Goal: Book appointment/travel/reservation

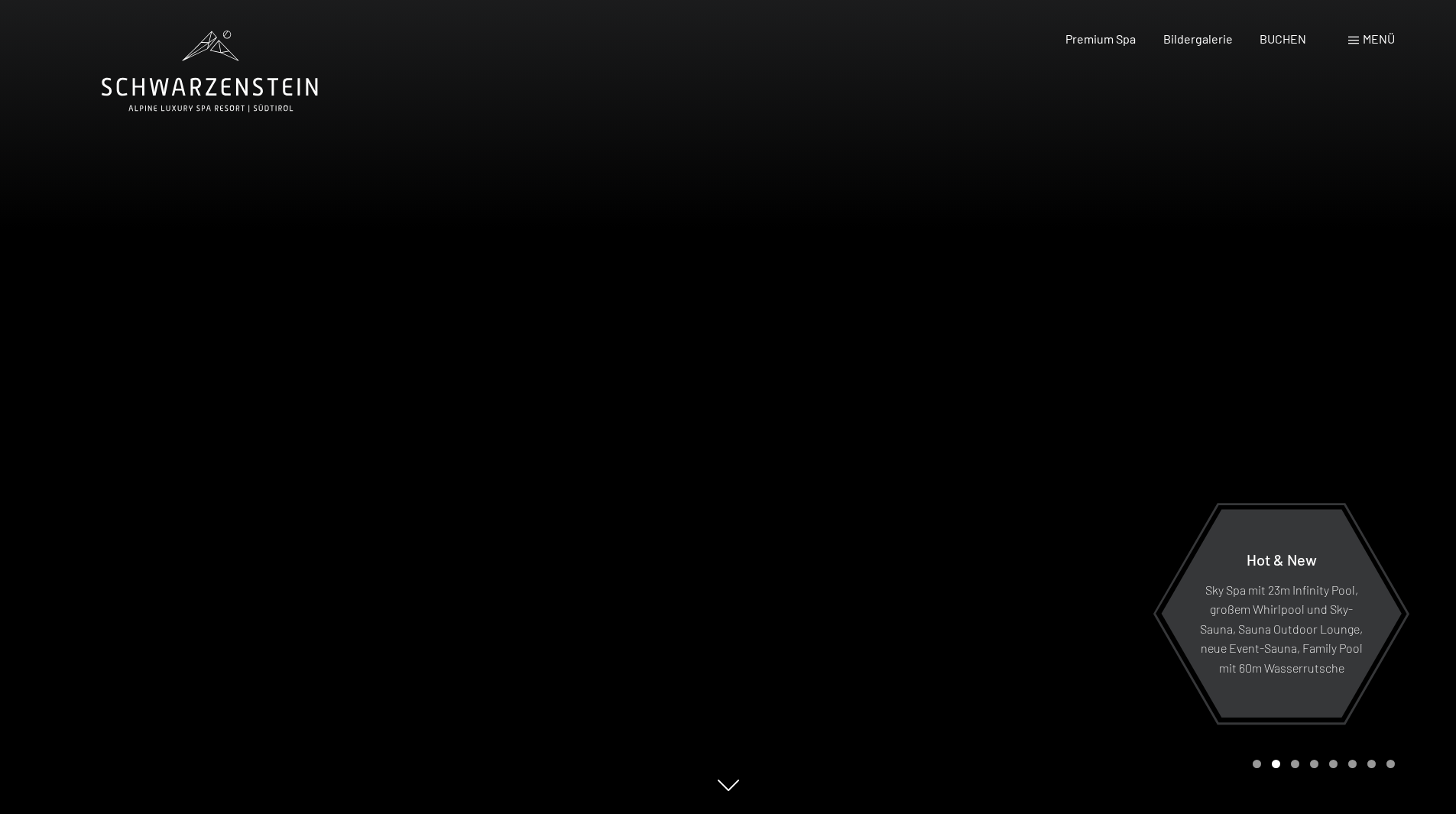
click at [1371, 31] on div "Buchen Anfragen Premium Spa Bildergalerie BUCHEN Menü DE IT EN Gutschein Bilder…" at bounding box center [1203, 39] width 383 height 17
click at [1361, 41] on div "Menü" at bounding box center [1371, 39] width 46 height 17
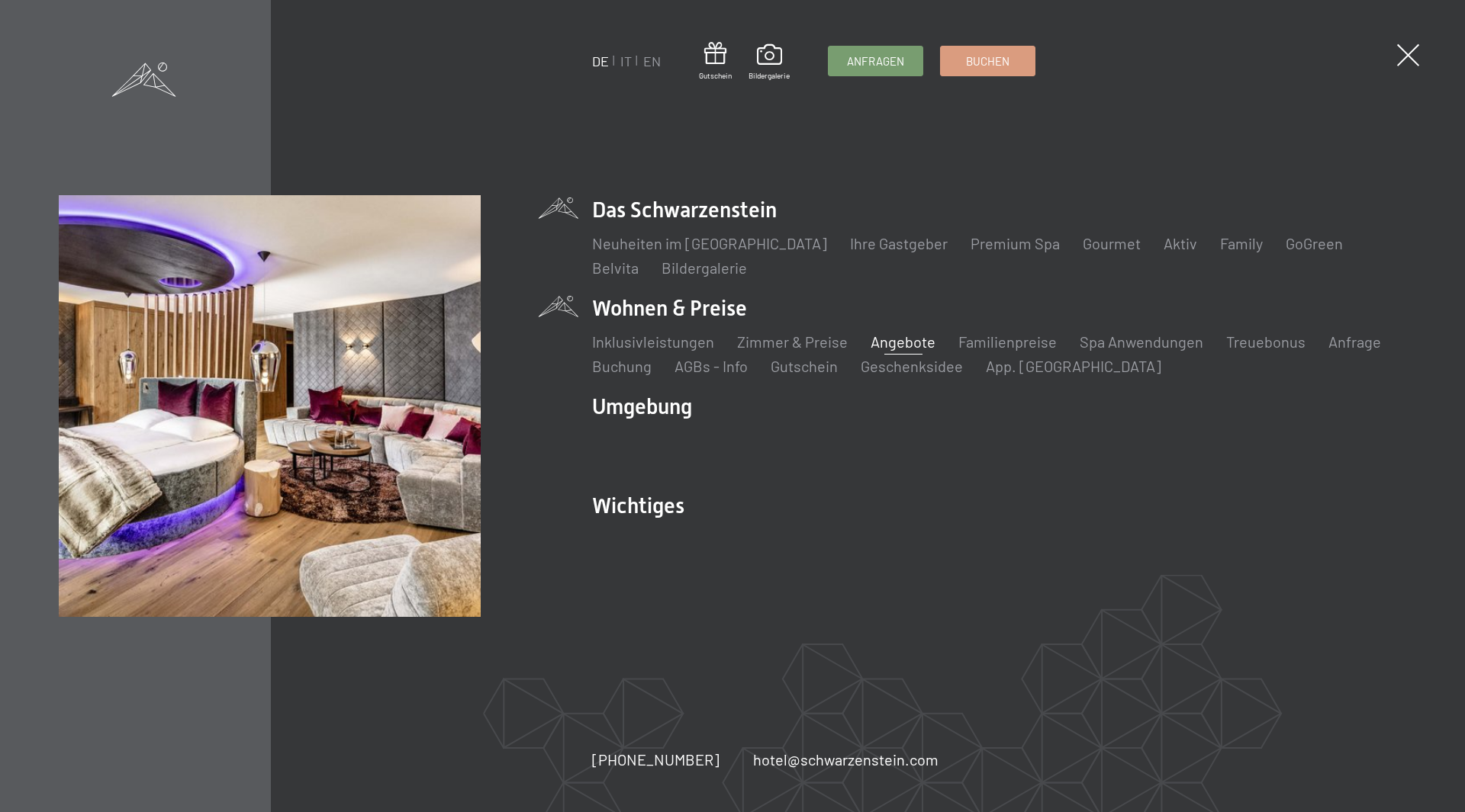
click at [883, 346] on link "Angebote" at bounding box center [902, 342] width 65 height 18
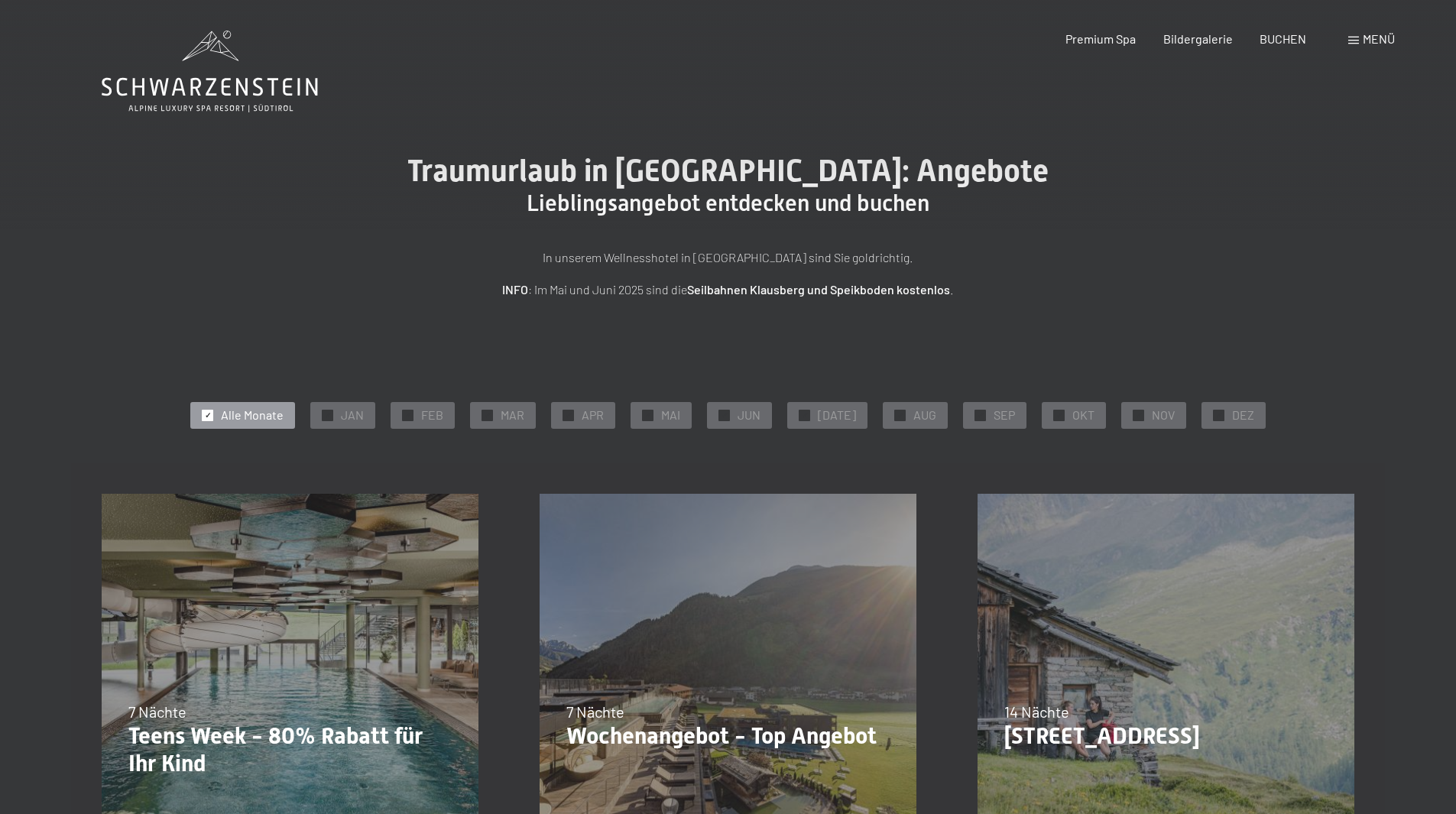
click at [211, 418] on span "✓" at bounding box center [207, 414] width 6 height 11
click at [1154, 421] on span "NOV" at bounding box center [1163, 415] width 23 height 17
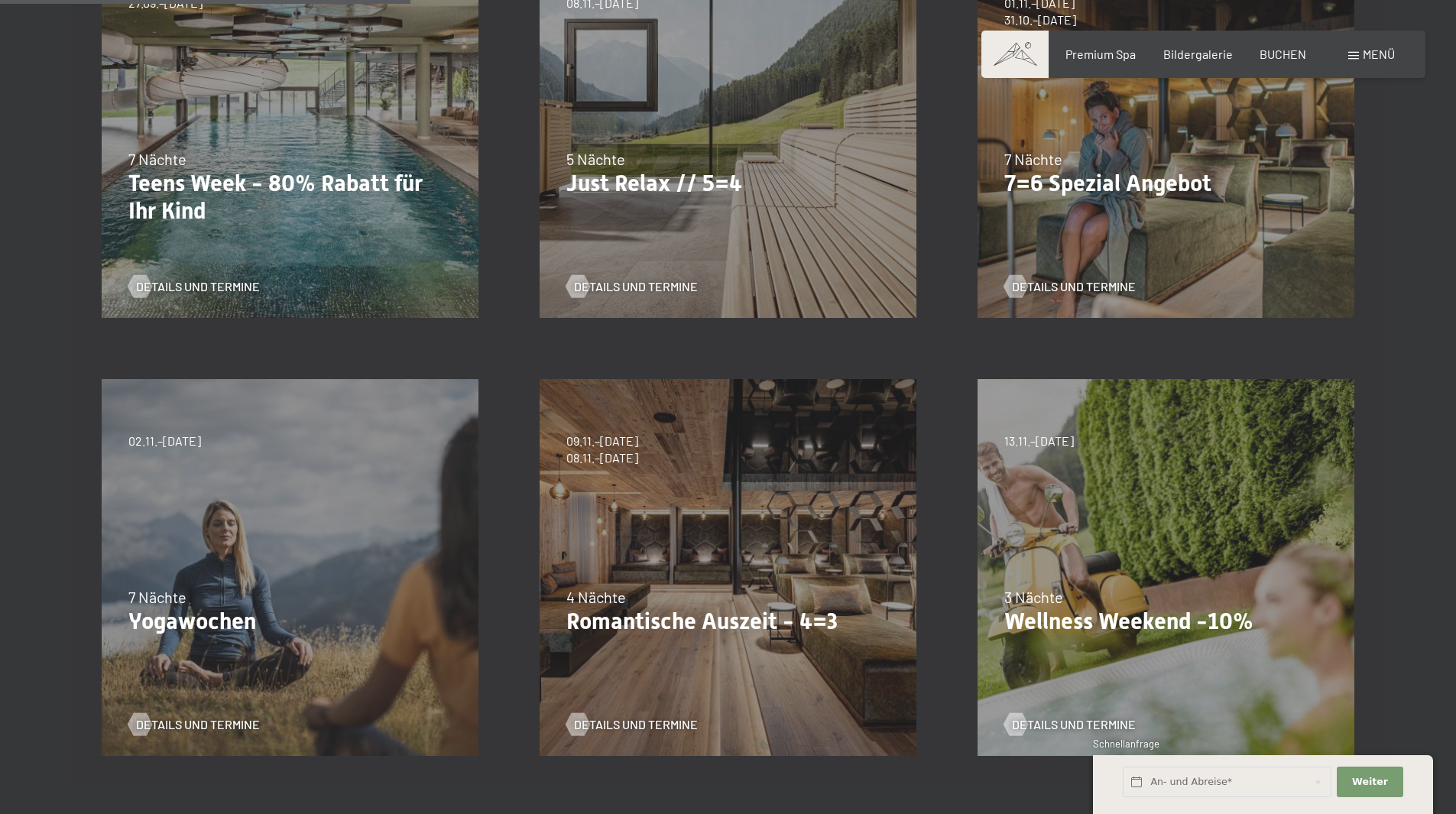
scroll to position [688, 0]
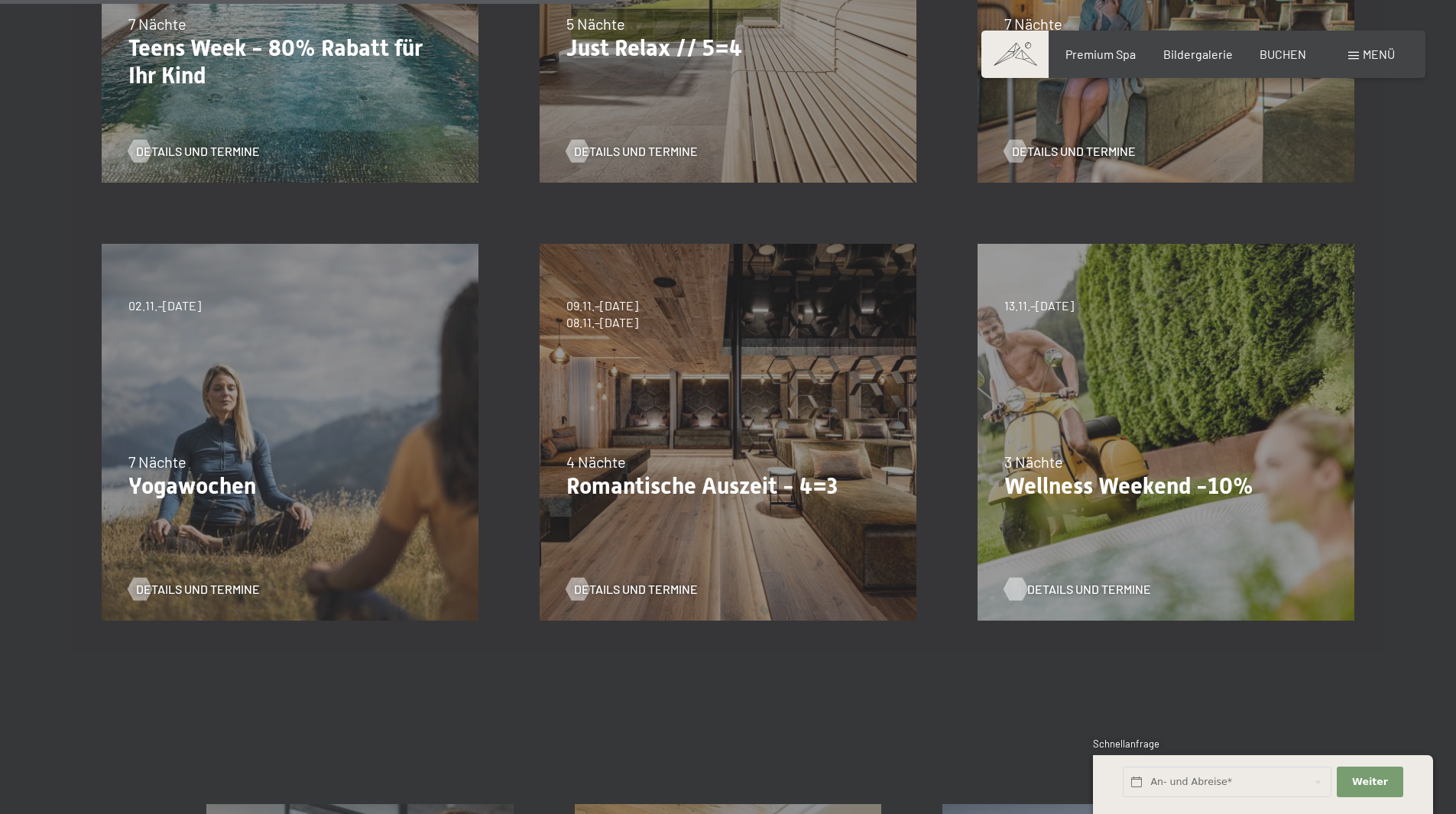
click at [1110, 584] on span "Details und Termine" at bounding box center [1088, 589] width 123 height 17
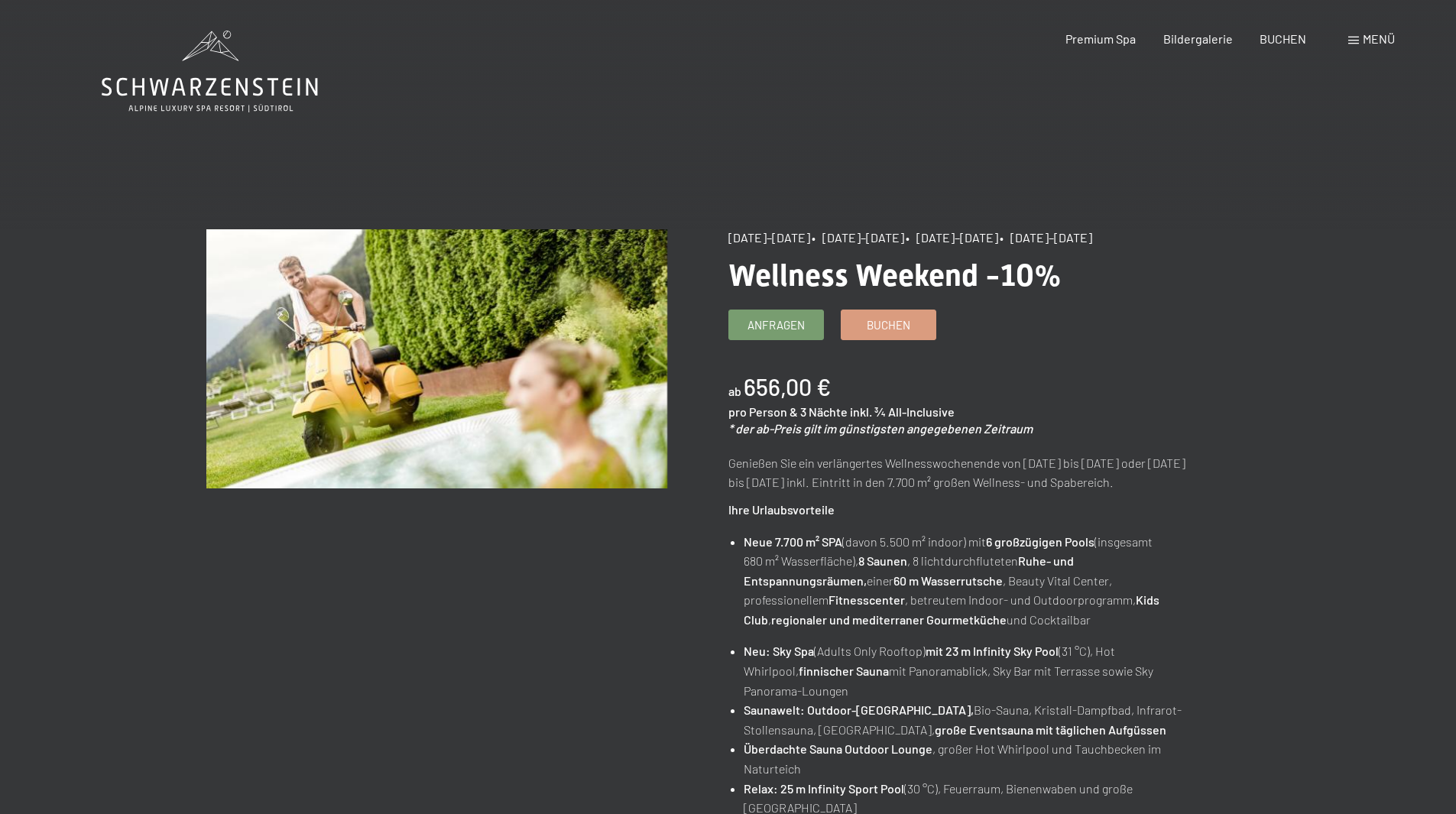
drag, startPoint x: 863, startPoint y: 238, endPoint x: 911, endPoint y: 238, distance: 48.0
click at [904, 238] on span "• 11.12.–22.12.2025" at bounding box center [858, 238] width 93 height 15
click at [1371, 429] on div "Angebot wechseln (10 / 14) 13.11.–01.12.2025 • 11.12.–22.12.2025 • 15.01.–26.01…" at bounding box center [728, 817] width 1456 height 1176
drag, startPoint x: 746, startPoint y: 386, endPoint x: 796, endPoint y: 395, distance: 50.8
click at [796, 395] on b "656,00 €" at bounding box center [786, 386] width 87 height 27
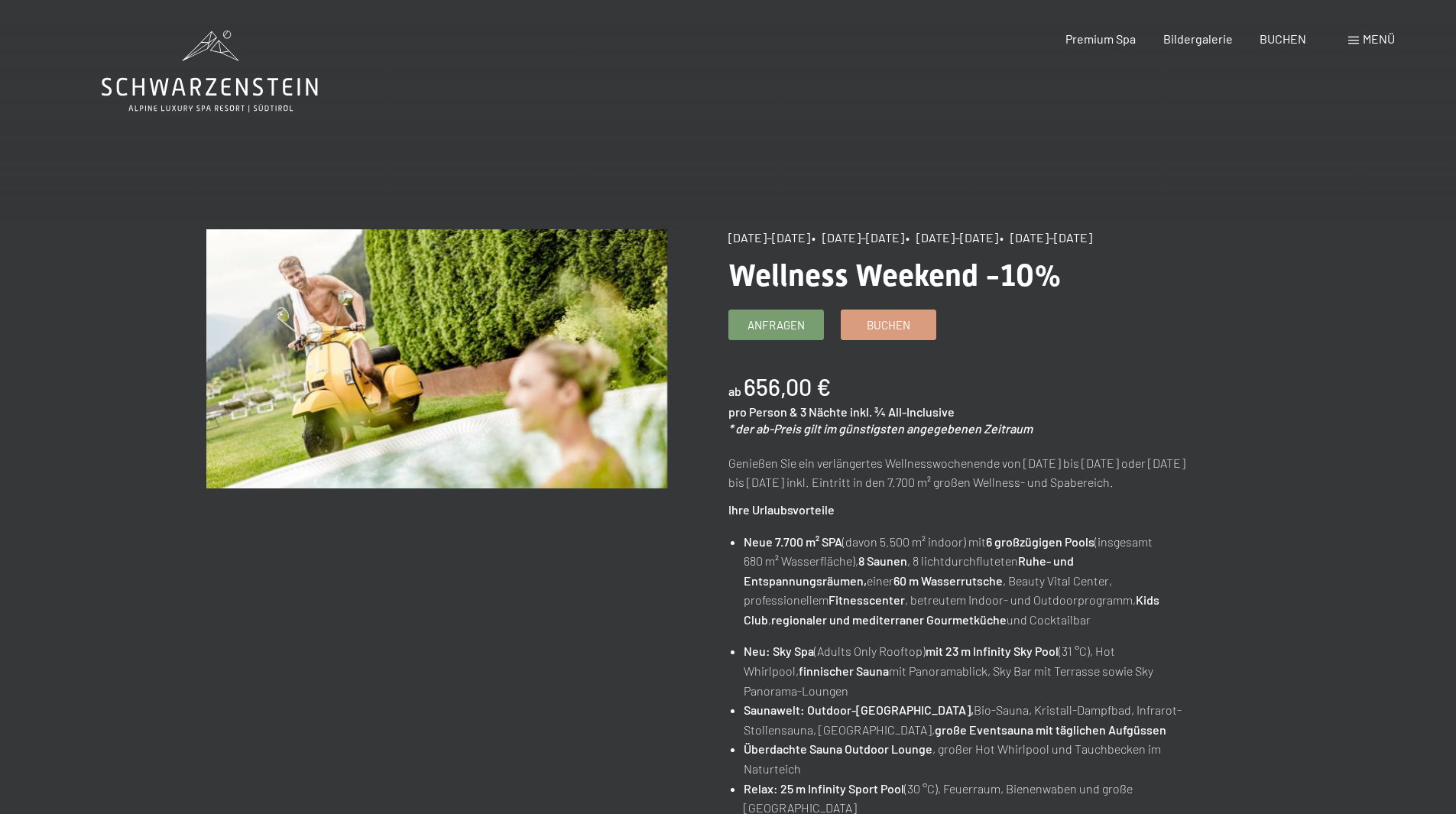
click at [989, 383] on div "ab 656,00 € pro Person & 3 Nächte inkl. ¾ All-Inclusive * der ab-Preis gilt im …" at bounding box center [959, 404] width 461 height 66
drag, startPoint x: 811, startPoint y: 411, endPoint x: 847, endPoint y: 417, distance: 36.5
click at [847, 417] on div "pro Person & 3 Nächte inkl. ¾ All-Inclusive" at bounding box center [841, 412] width 226 height 17
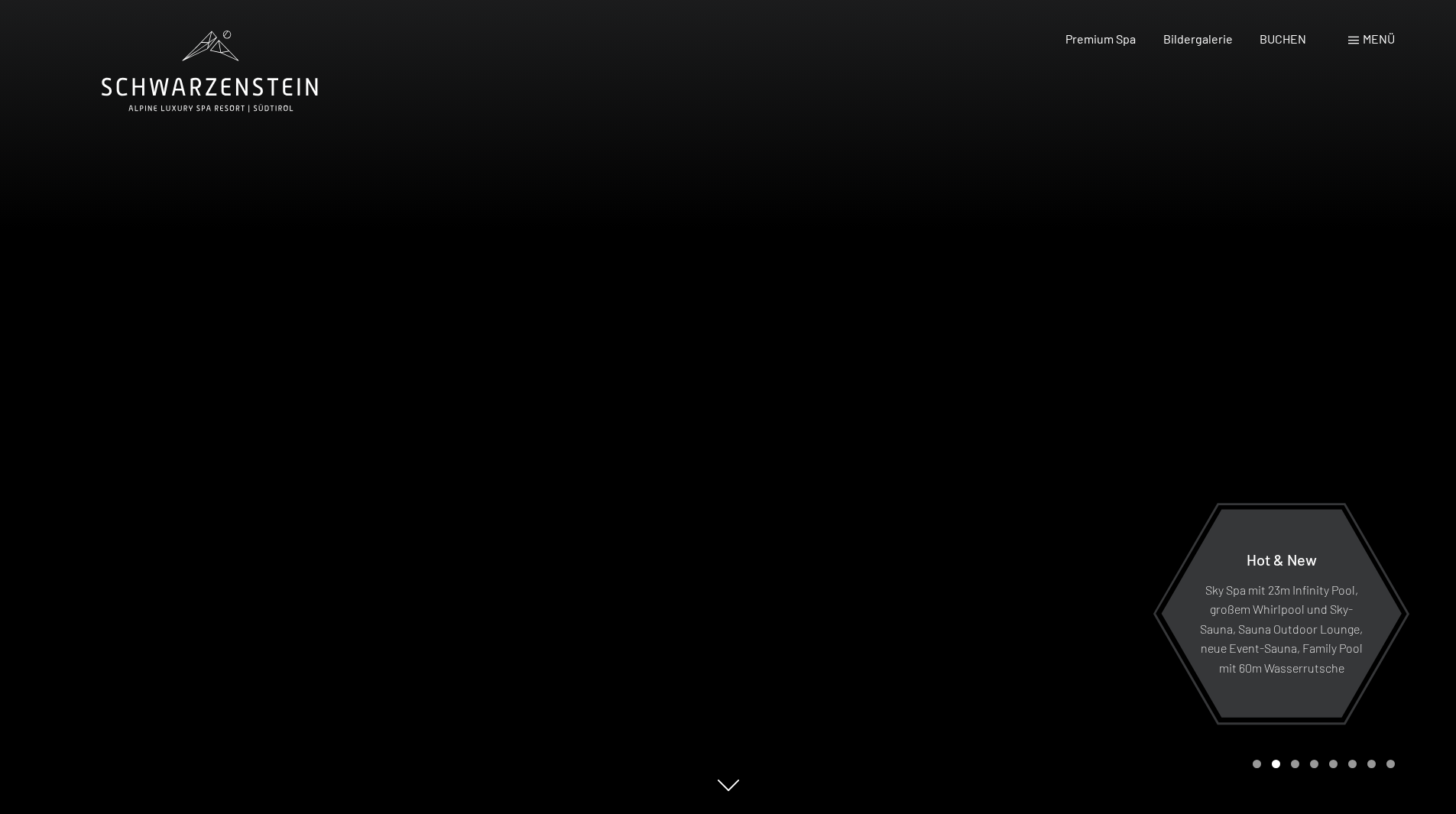
click at [1349, 47] on div "Buchen Anfragen Premium Spa Bildergalerie BUCHEN Menü DE IT EN Gutschein Bilder…" at bounding box center [1203, 39] width 383 height 17
click at [1362, 42] on span "Menü" at bounding box center [1378, 39] width 32 height 15
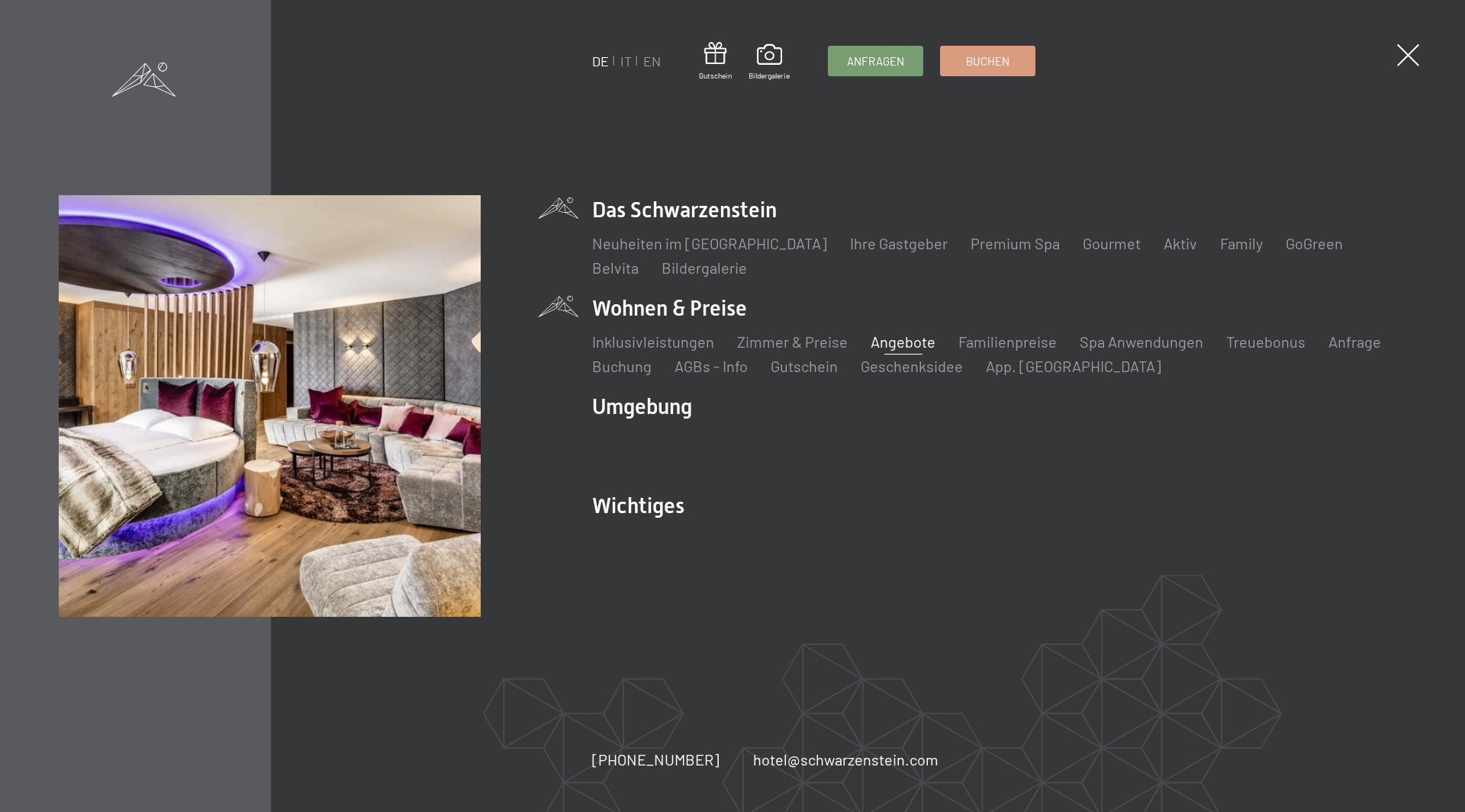
click at [893, 348] on link "Angebote" at bounding box center [902, 342] width 65 height 18
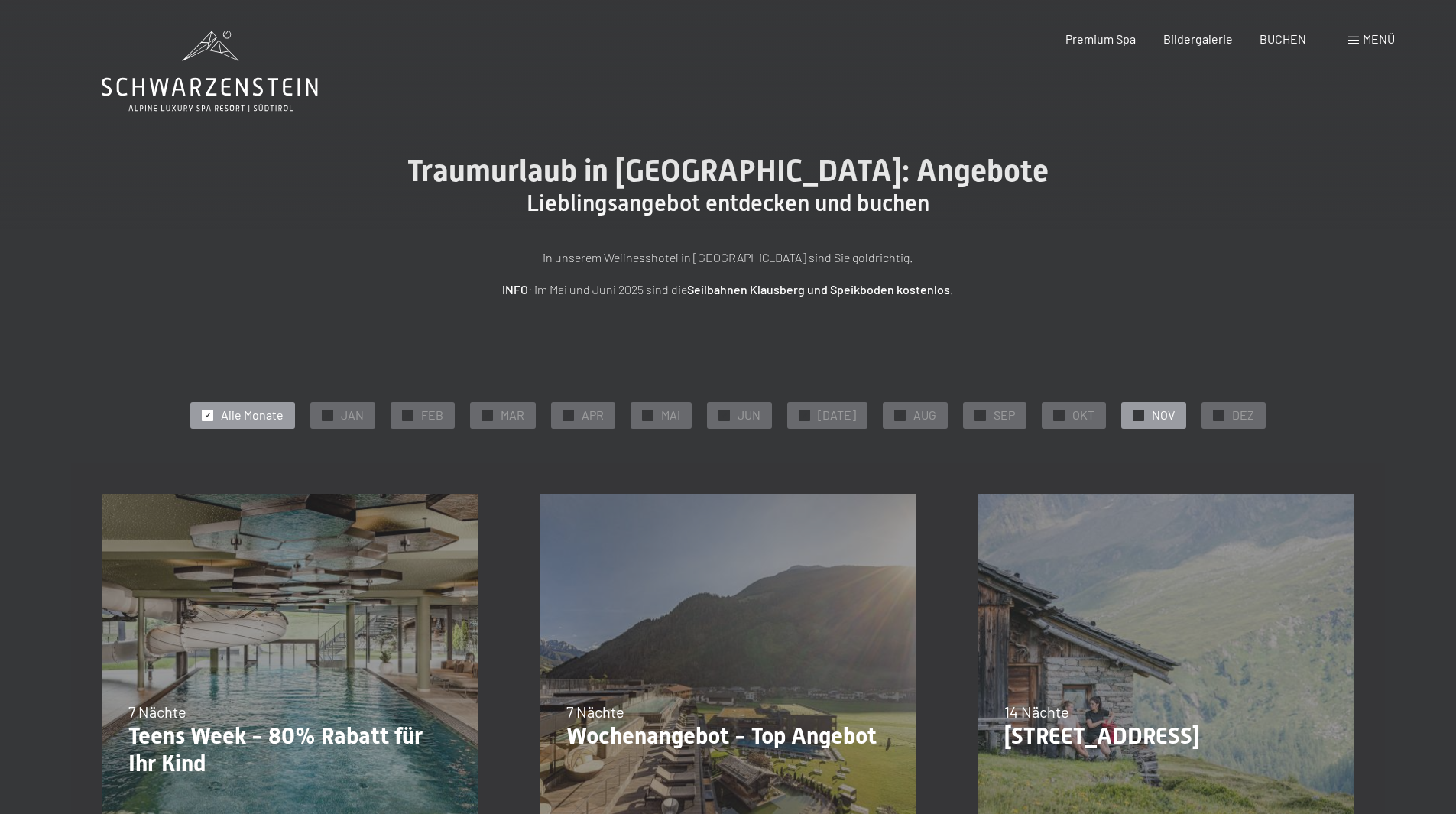
click at [1154, 411] on span "NOV" at bounding box center [1163, 415] width 23 height 17
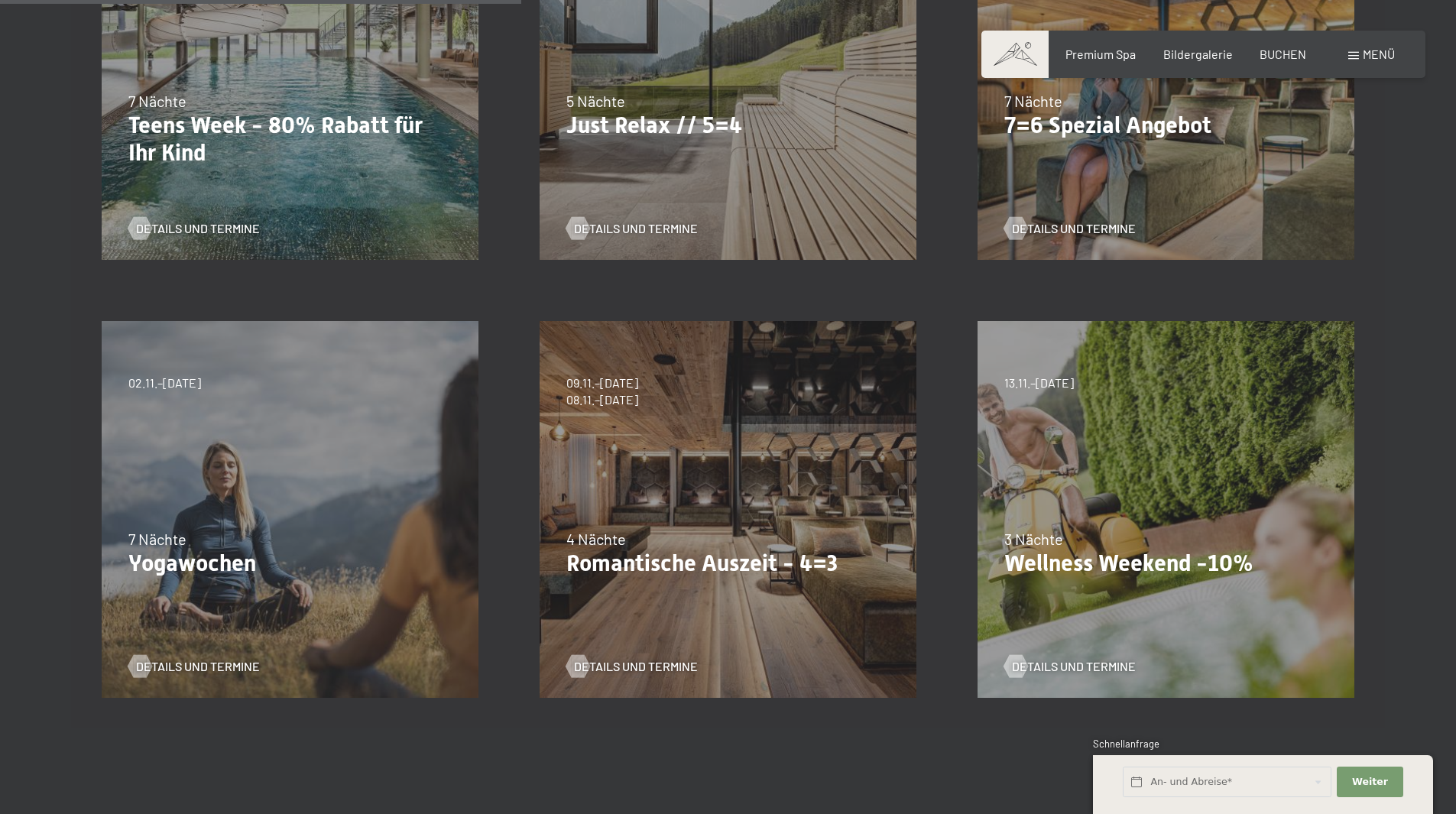
scroll to position [612, 0]
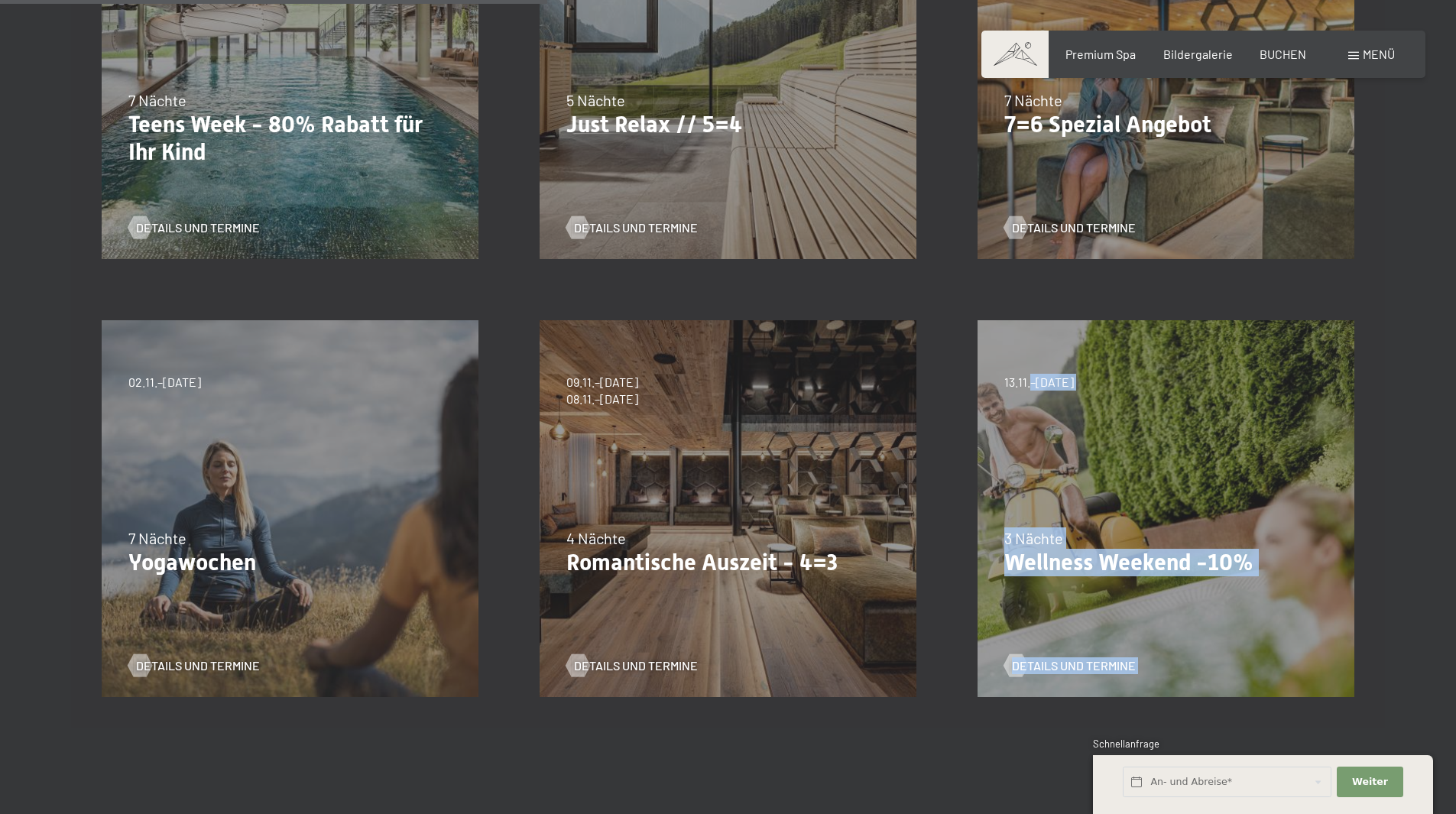
drag, startPoint x: 1025, startPoint y: 383, endPoint x: 1083, endPoint y: 393, distance: 58.9
click at [1081, 392] on div "13.11.–01.12.2025 11.12.–22.12.2025 15.01.–26.01.2026 12.03.–23.03.2026 3 Nächt…" at bounding box center [1166, 509] width 438 height 438
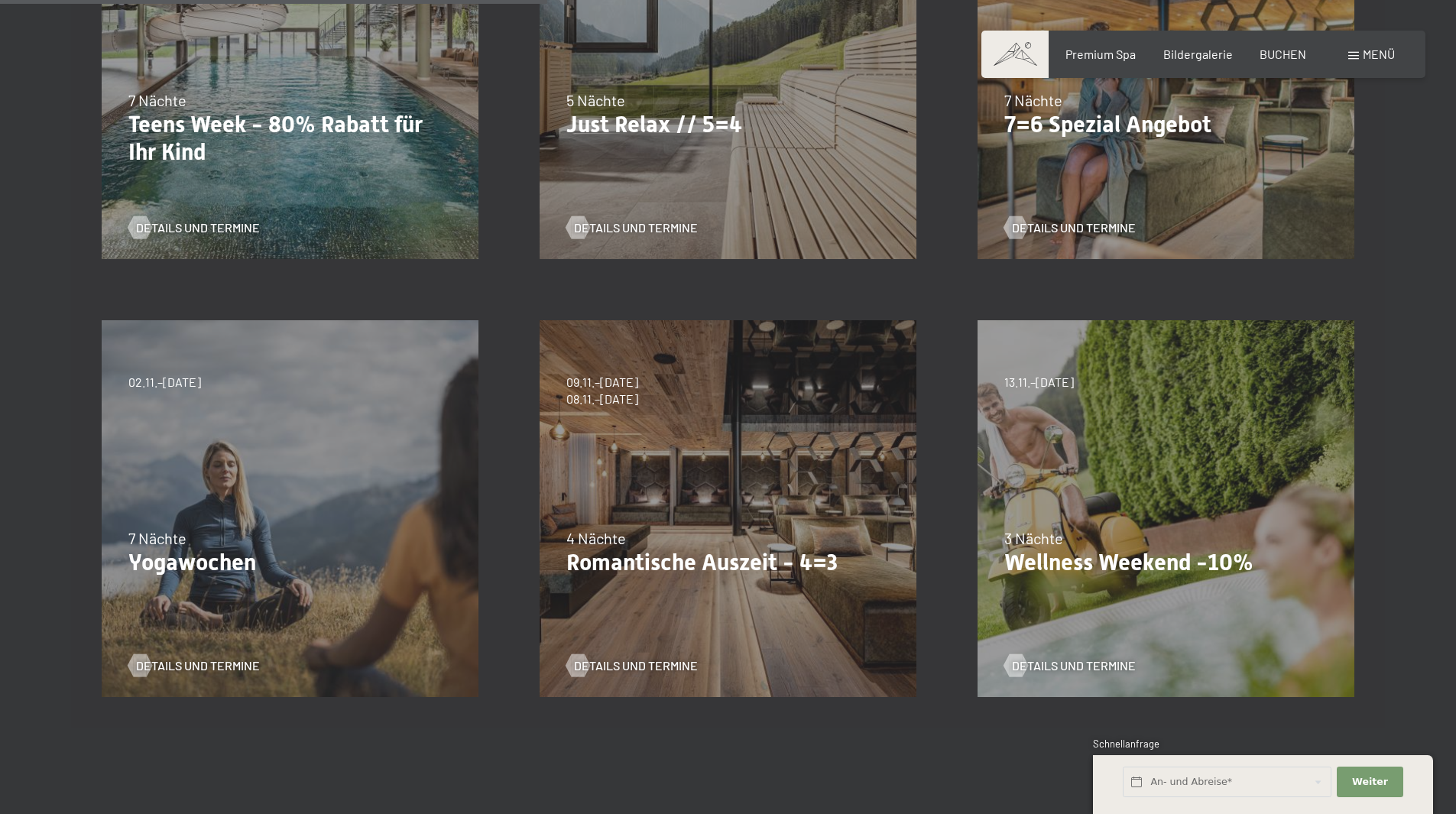
click at [1405, 464] on div "✓ Alle Monate ✓ JAN ✓ FEB ✓ MAR ✓ APR ✓ MAI ✓ JUN ✓ JUL ✓ AUG ✓ SEP ✓ OKT ✓ NOV…" at bounding box center [728, 257] width 1368 height 941
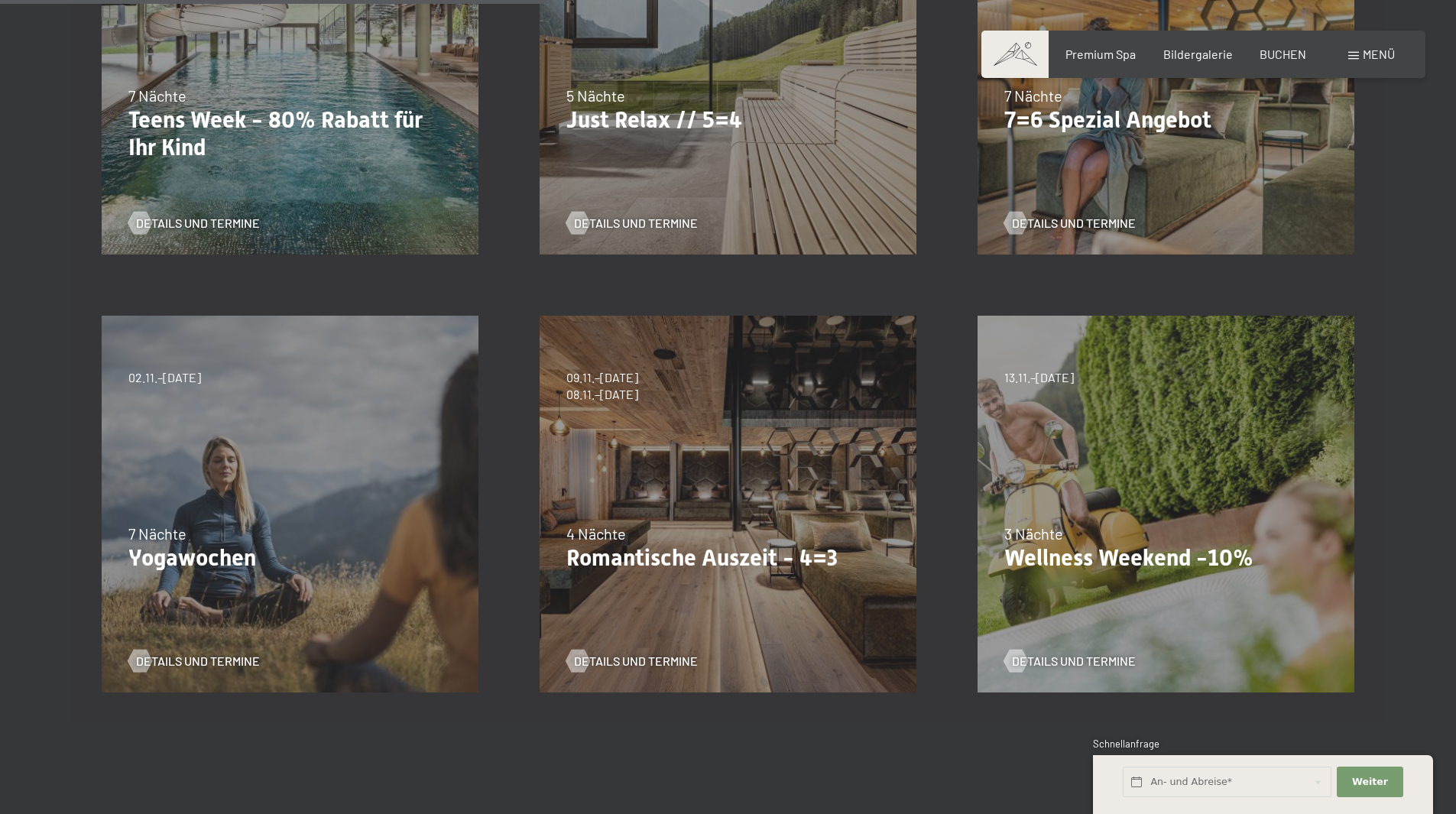
scroll to position [764, 0]
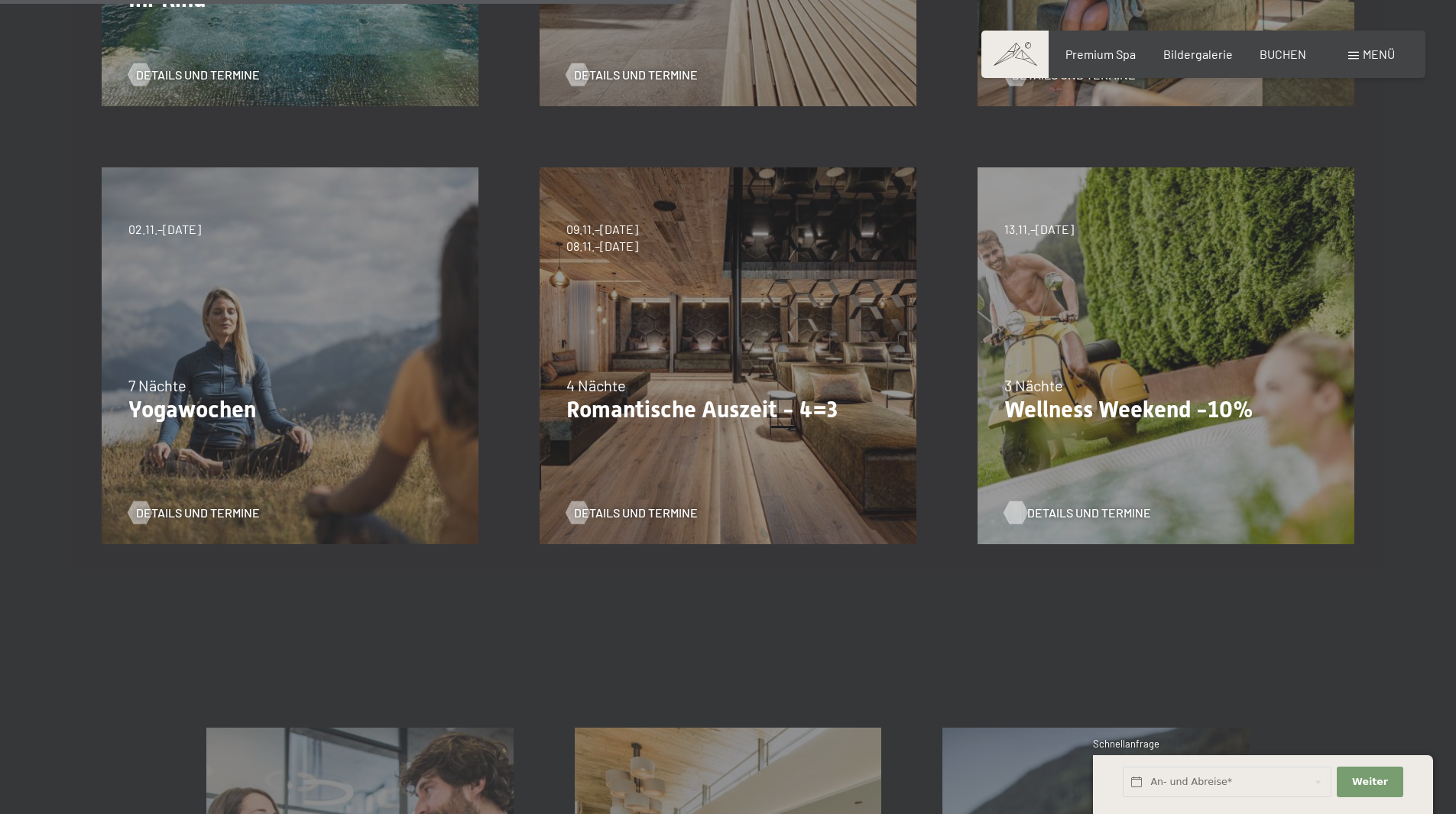
click at [1103, 508] on span "Details und Termine" at bounding box center [1088, 513] width 123 height 17
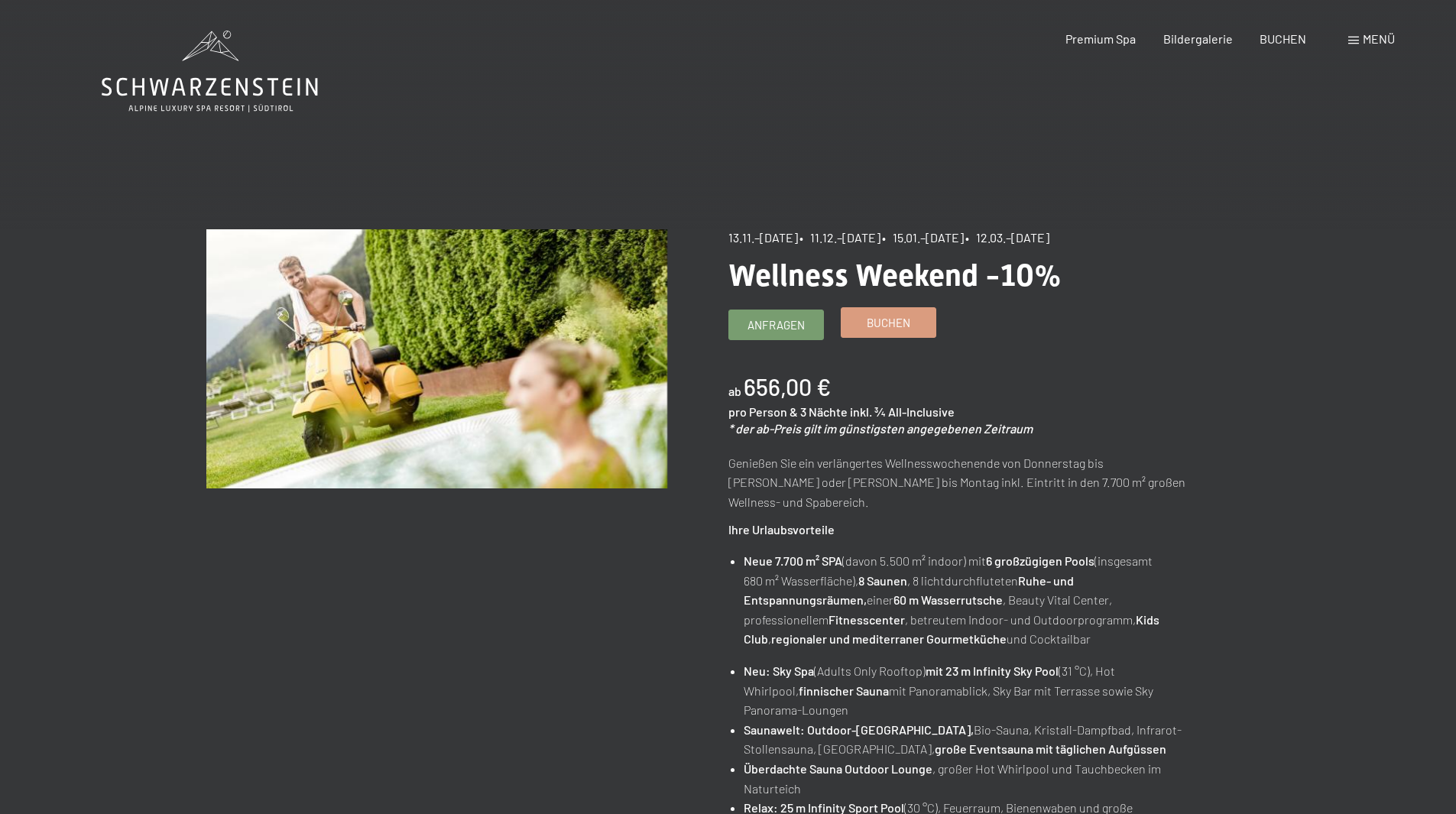
click at [897, 327] on span "Buchen" at bounding box center [888, 322] width 44 height 16
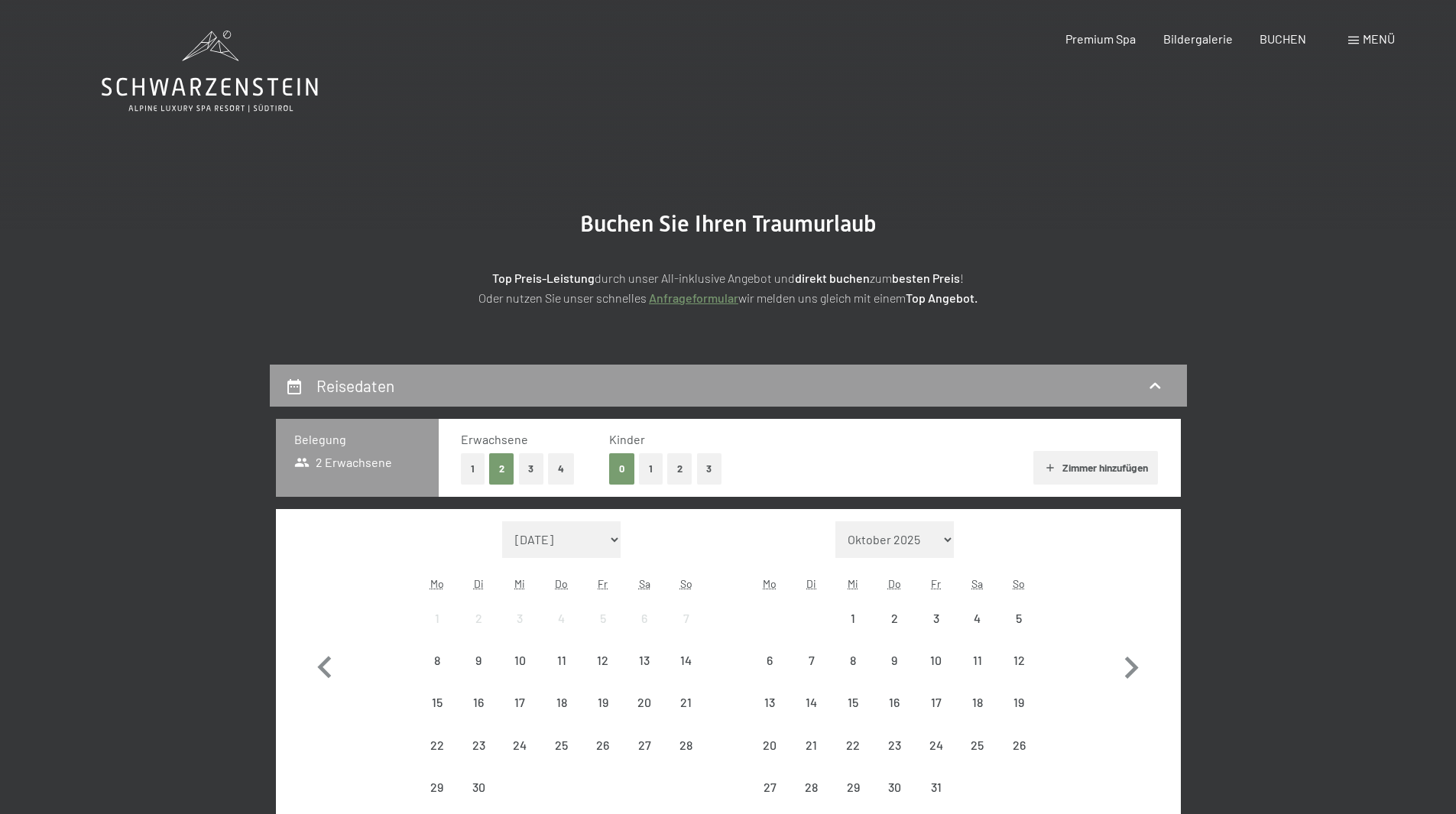
select select "[DATE]"
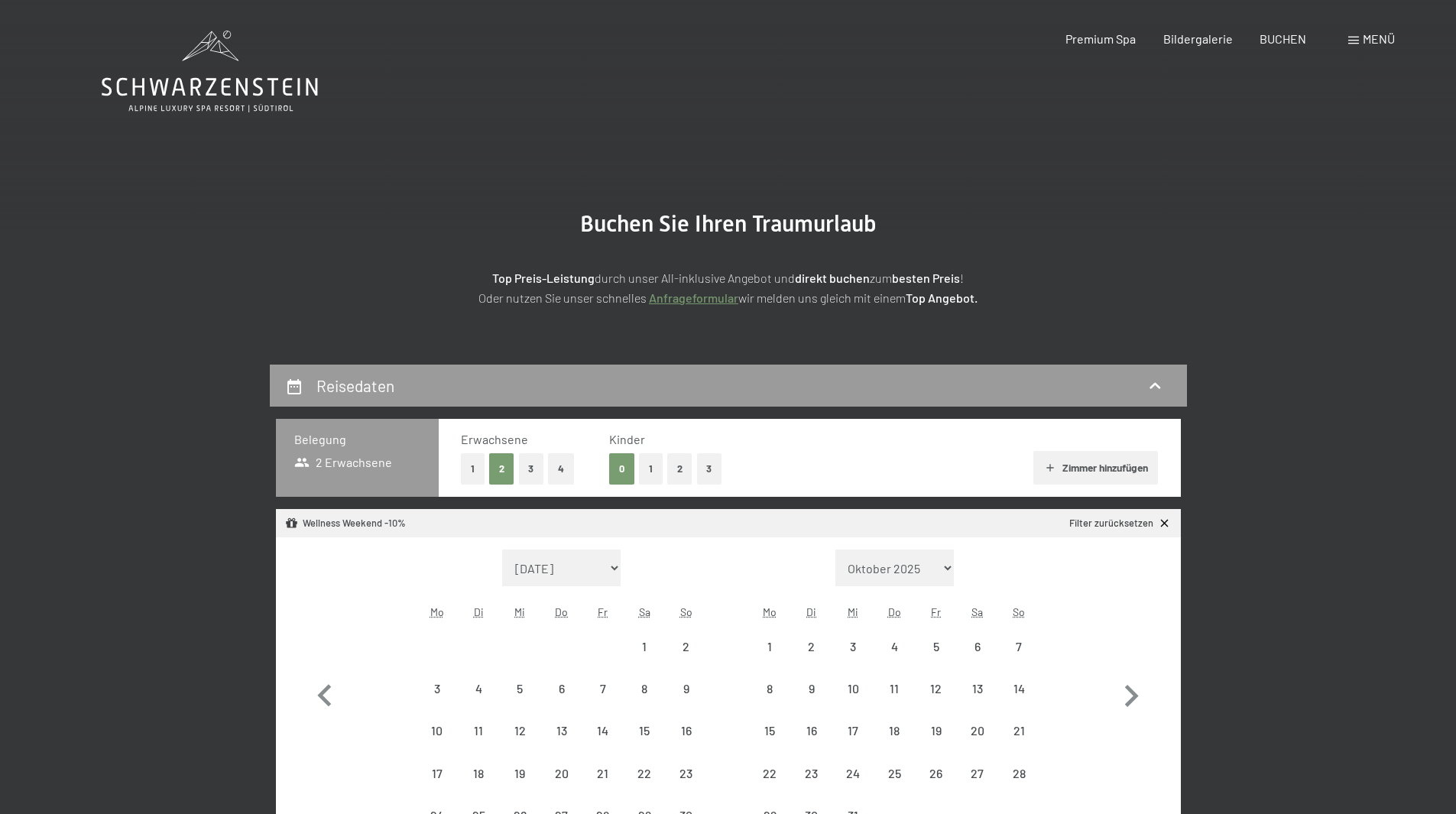
select select "[DATE]"
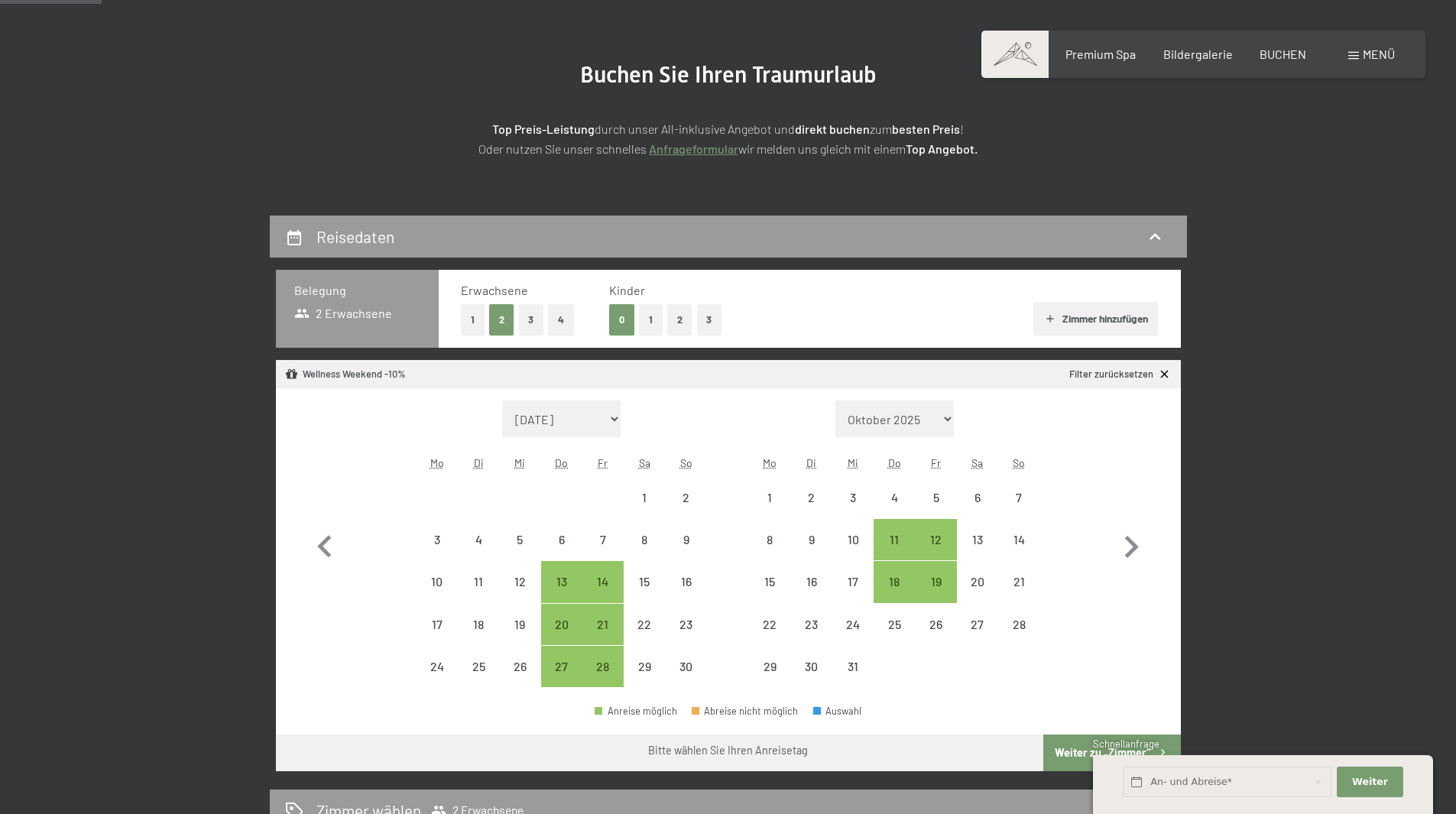
scroll to position [153, 0]
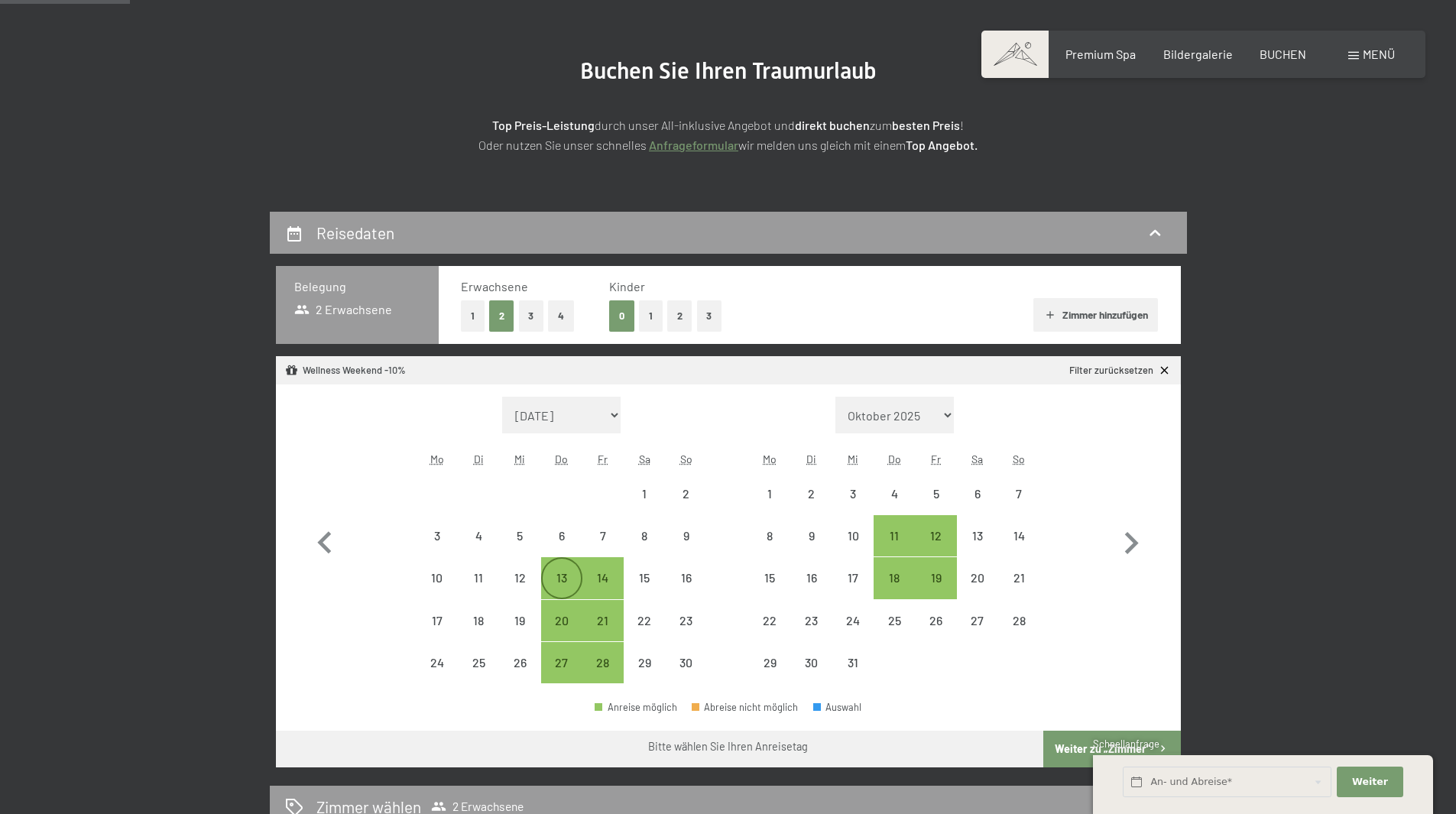
click at [564, 574] on div "13" at bounding box center [562, 591] width 38 height 38
select select "[DATE]"
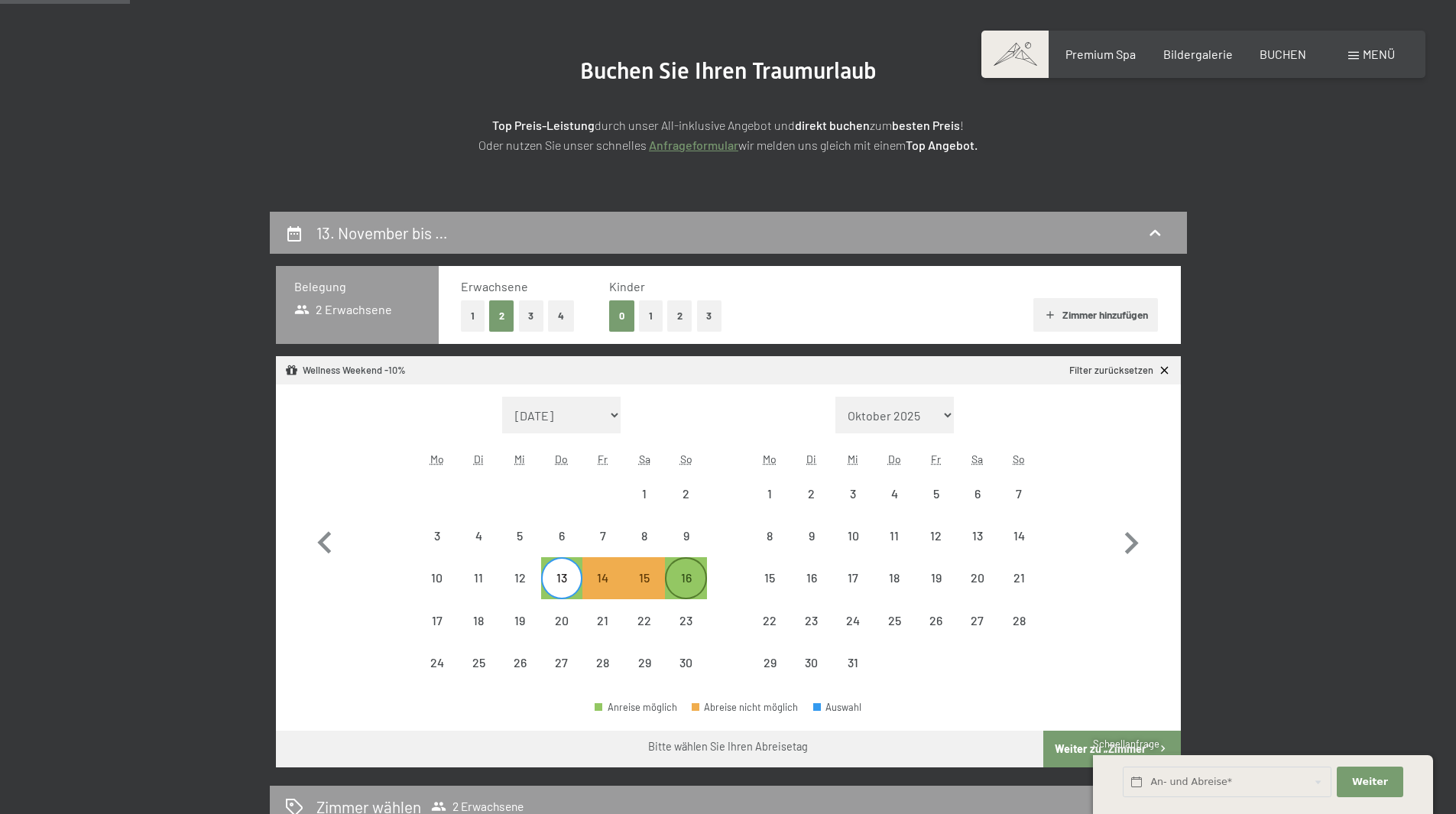
click at [682, 573] on div "16" at bounding box center [685, 591] width 38 height 38
select select "[DATE]"
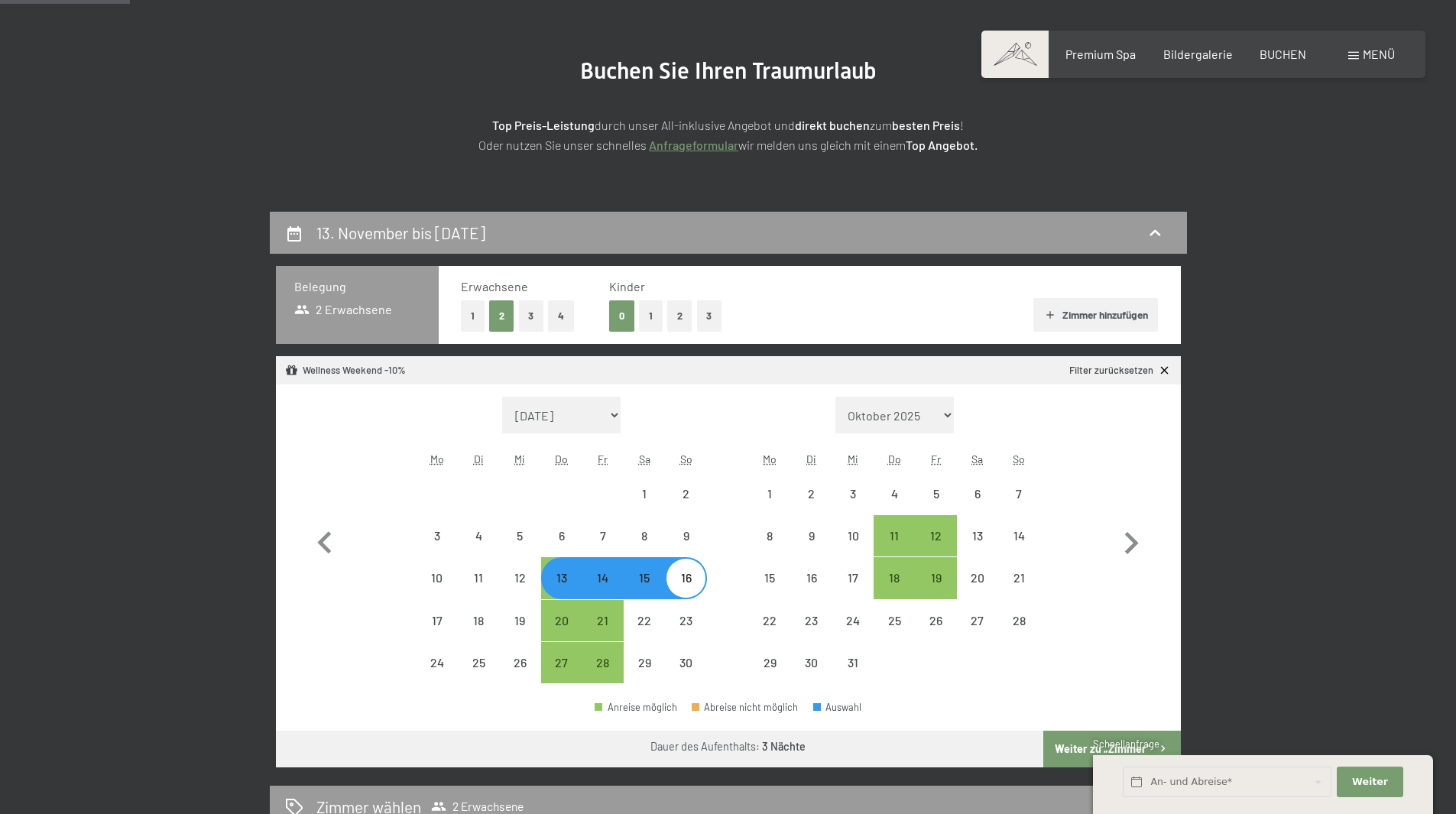
select select "[DATE]"
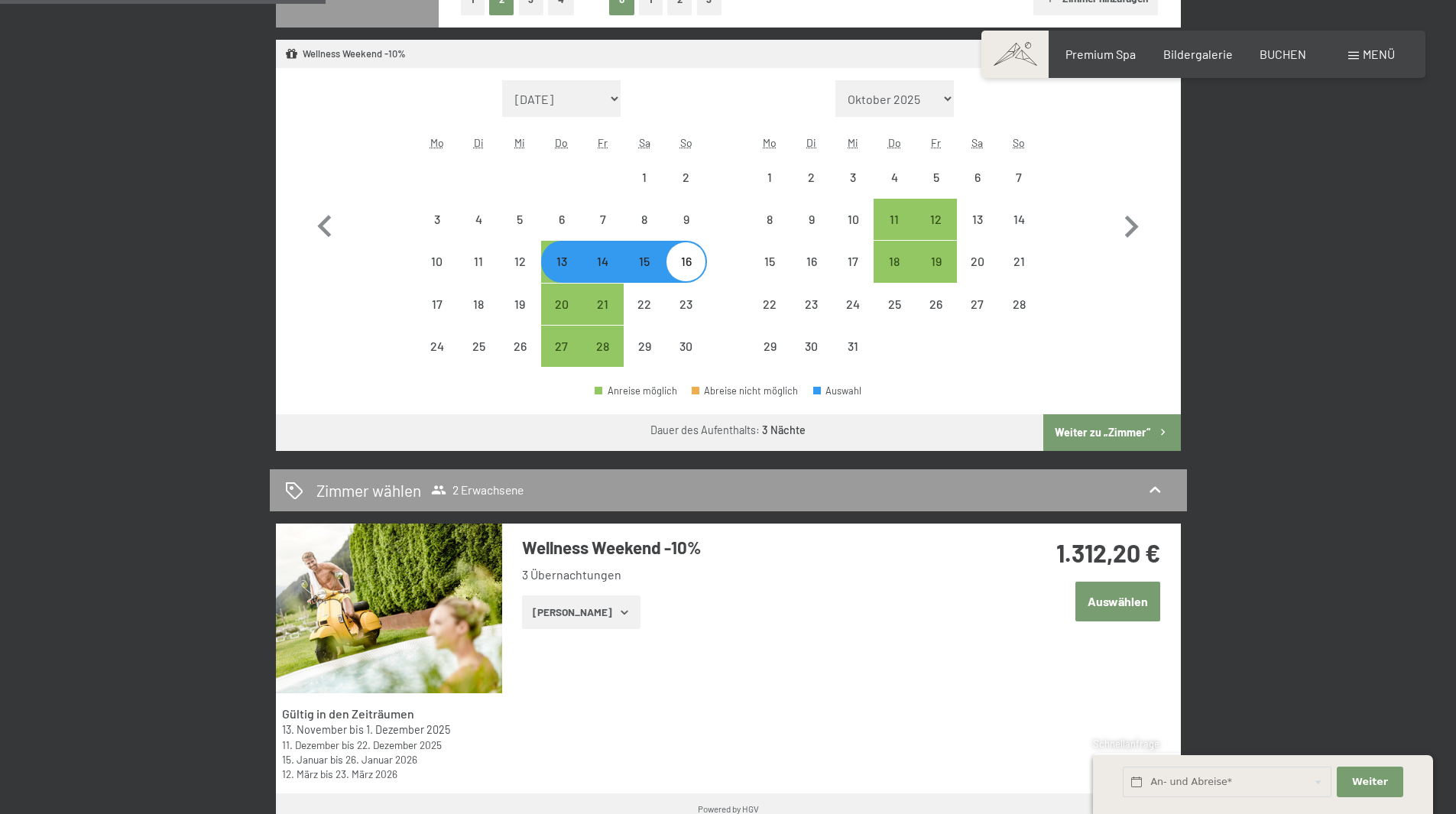
scroll to position [382, 0]
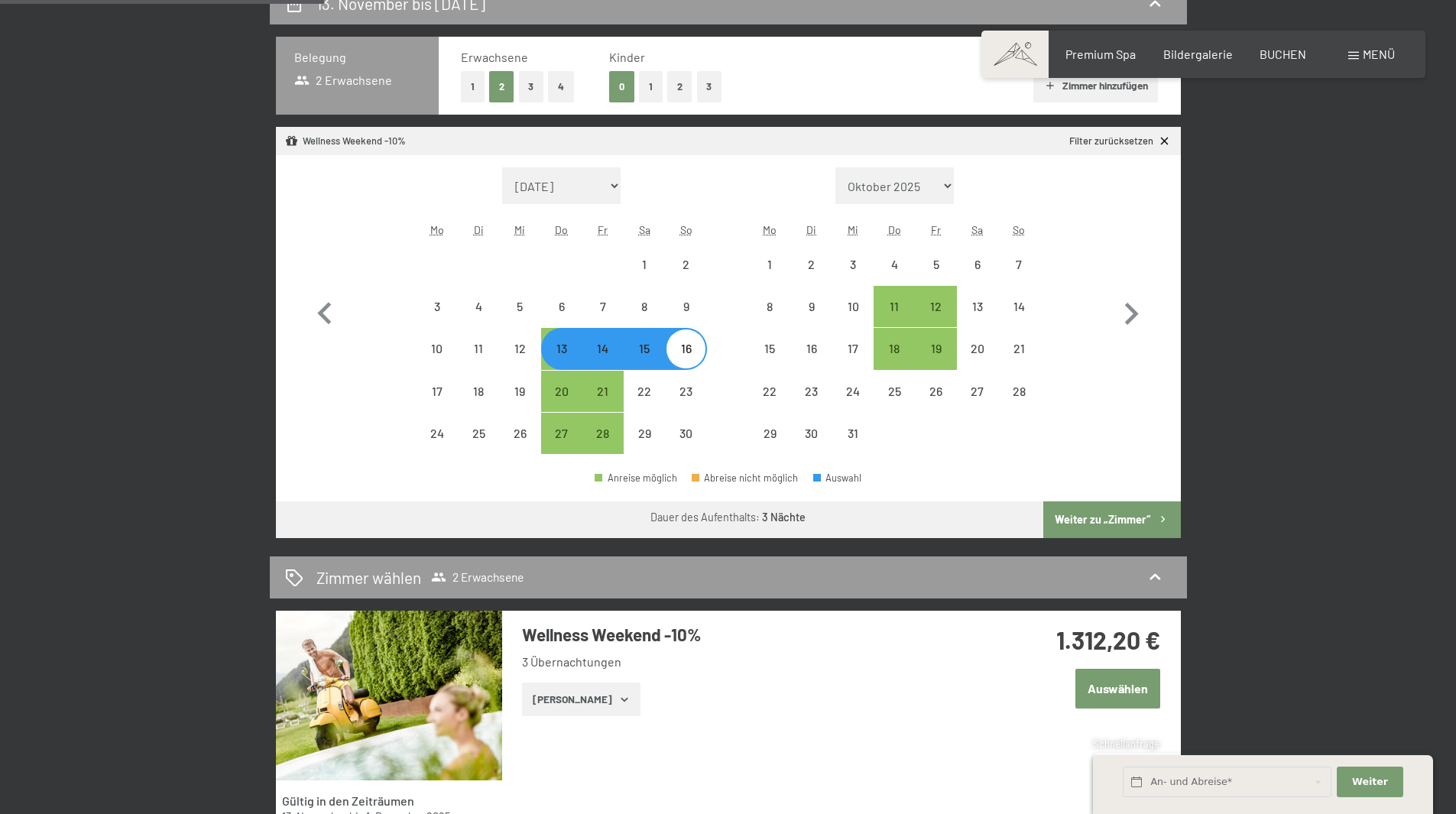
click at [599, 361] on div "14" at bounding box center [603, 361] width 38 height 38
select select "2025-11-01"
select select "2025-12-01"
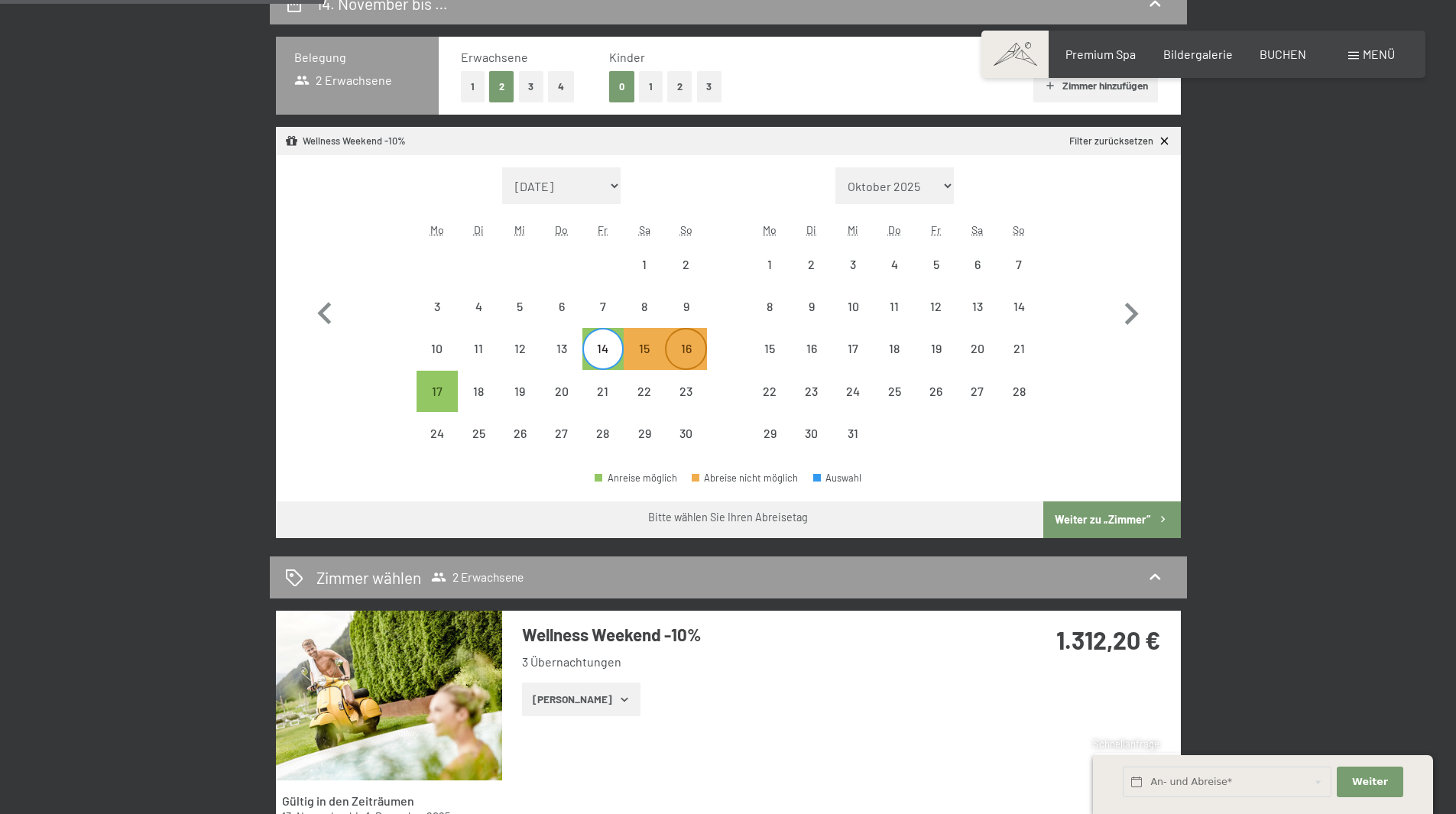
click at [678, 364] on div "16" at bounding box center [685, 361] width 38 height 38
select select "2025-11-01"
select select "2025-12-01"
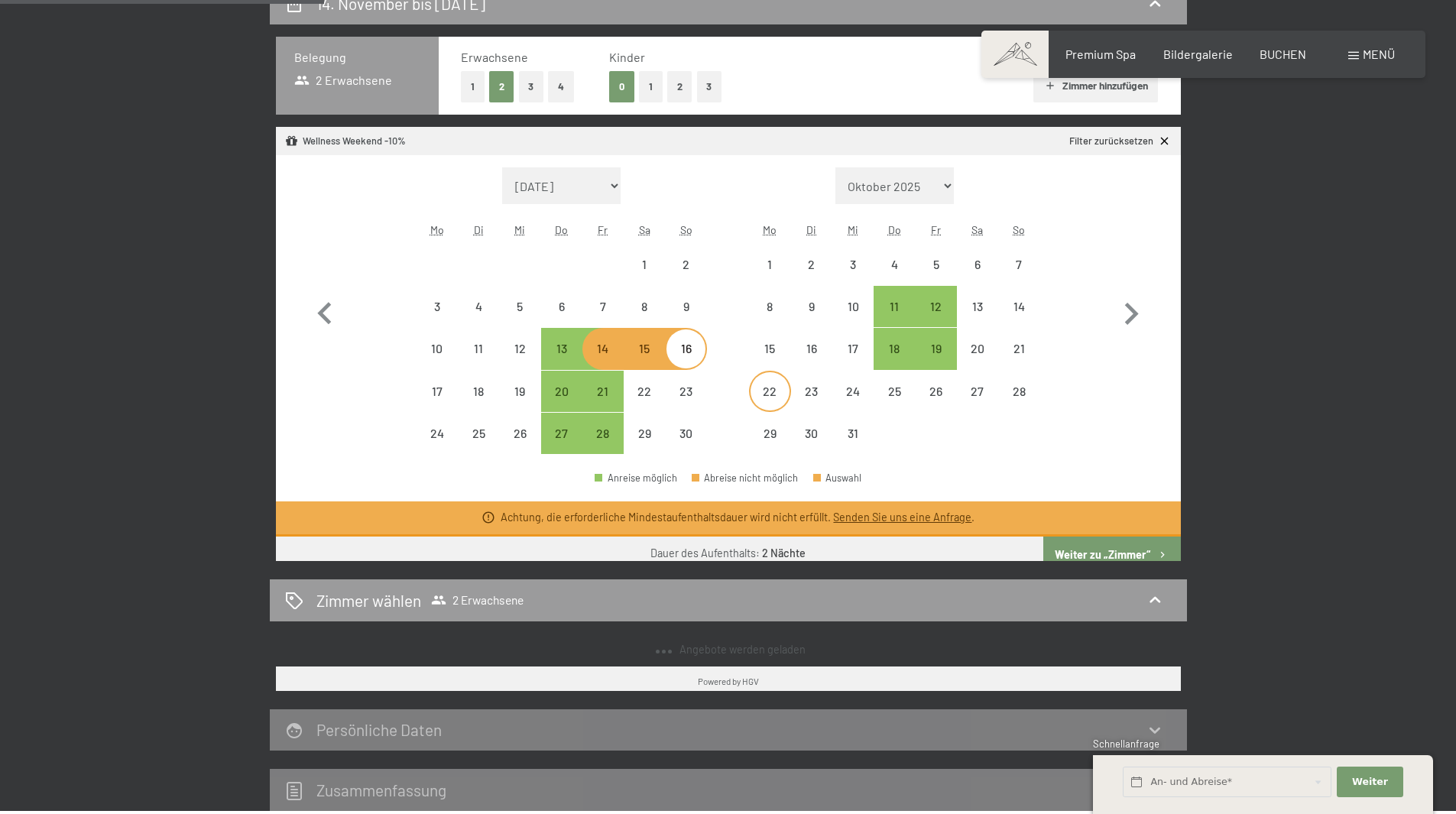
select select "2025-11-01"
select select "2025-12-01"
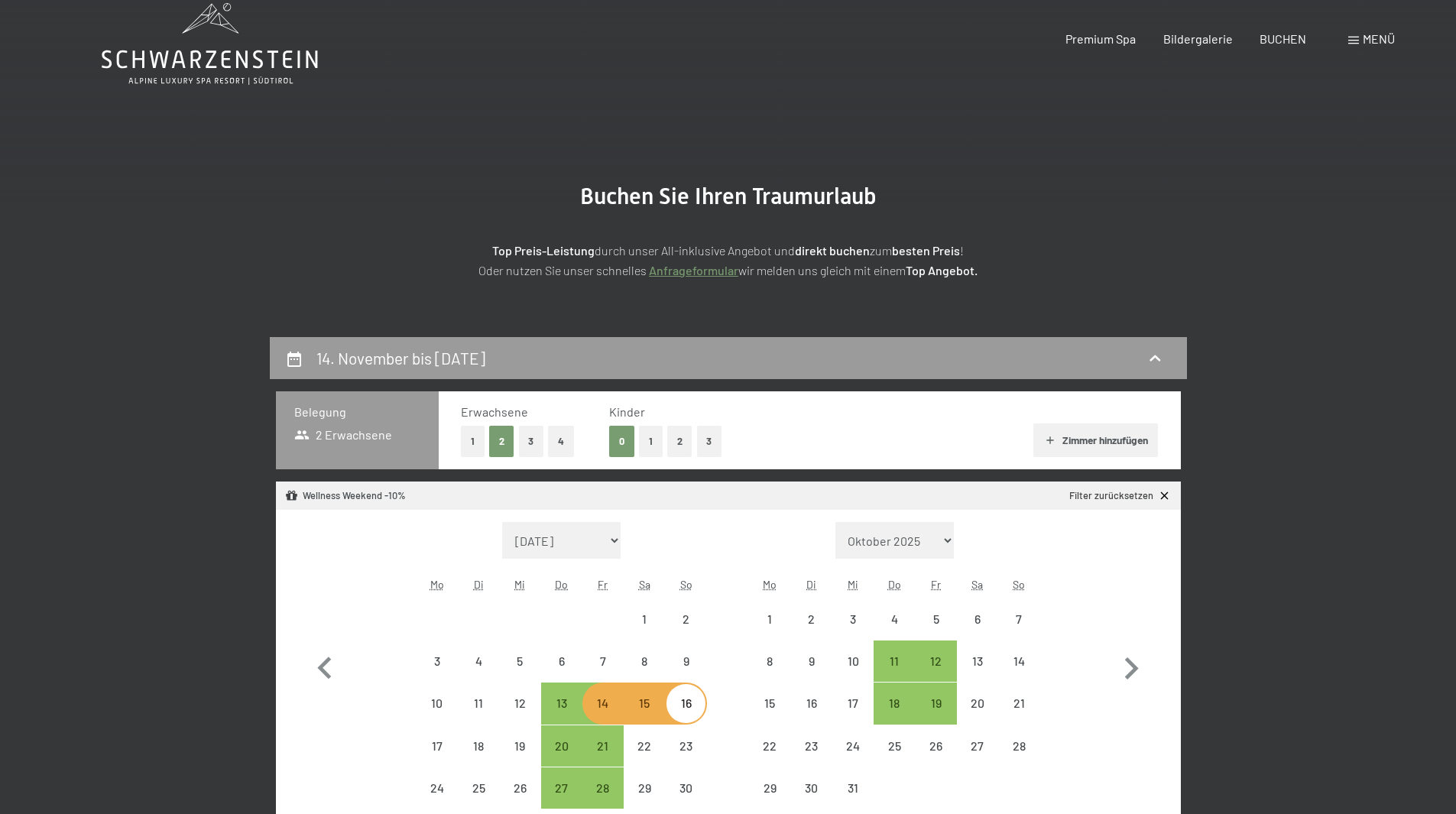
scroll to position [0, 0]
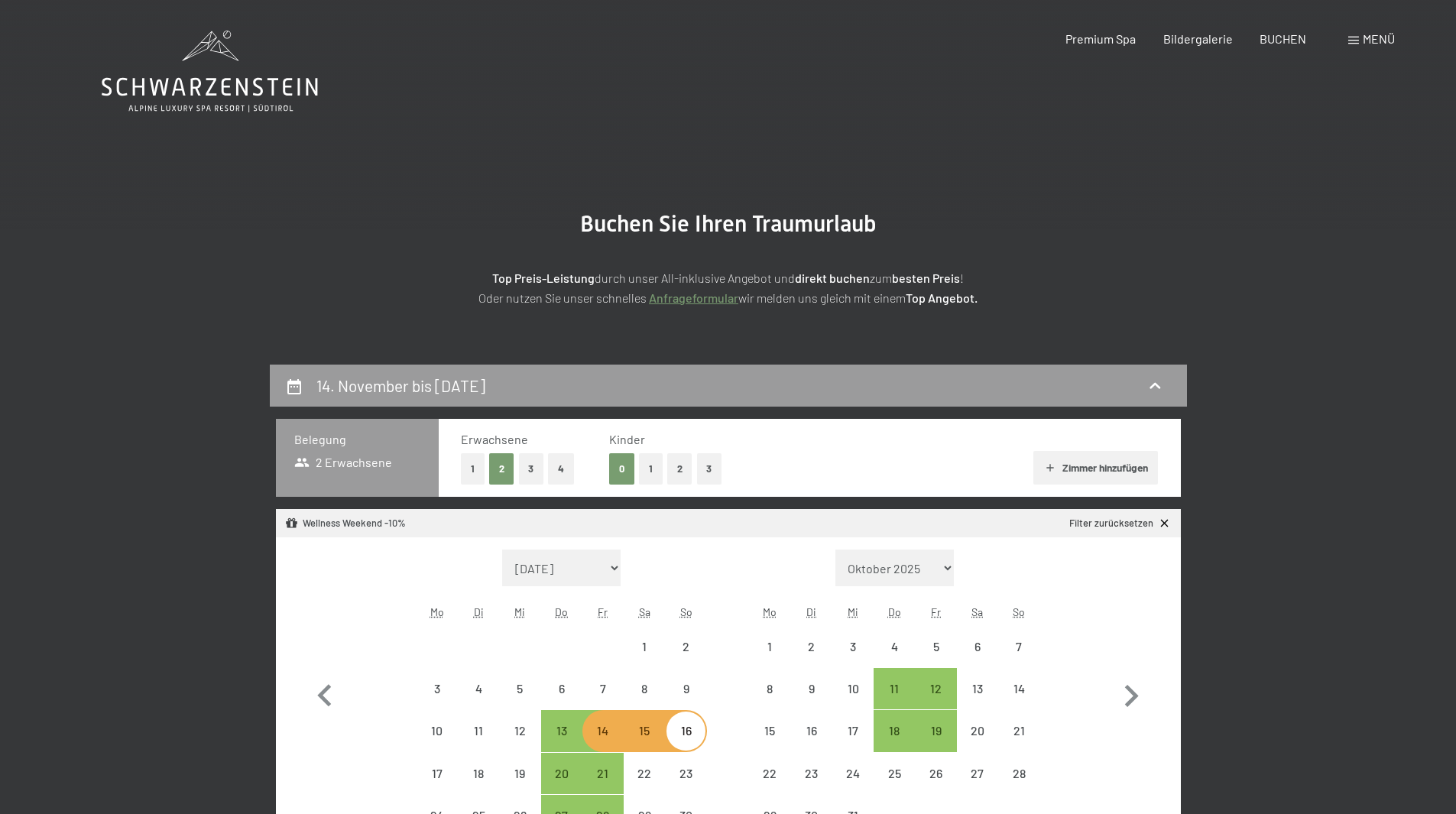
click at [212, 85] on icon at bounding box center [210, 87] width 216 height 18
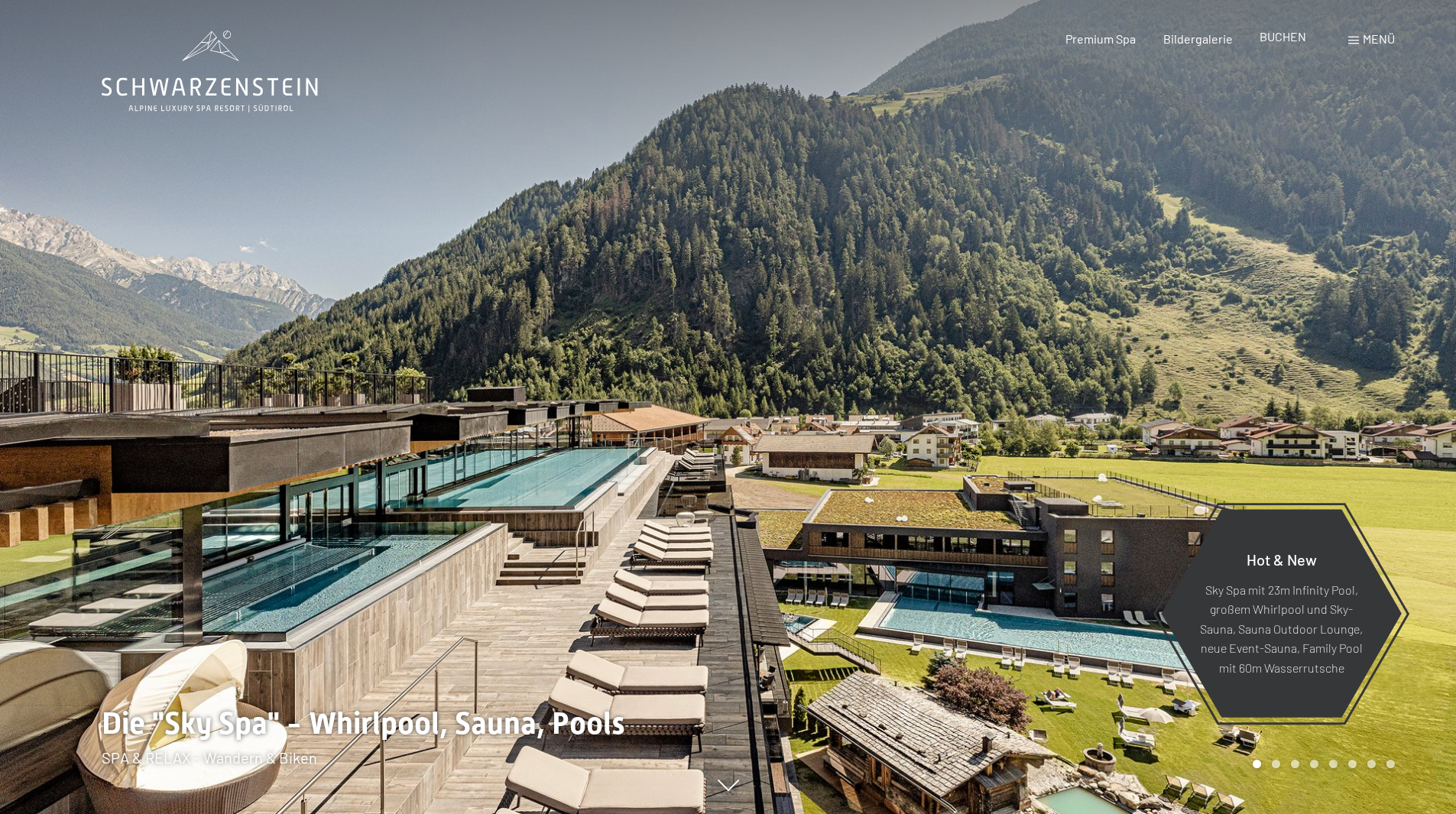
click at [1285, 37] on span "BUCHEN" at bounding box center [1283, 36] width 46 height 15
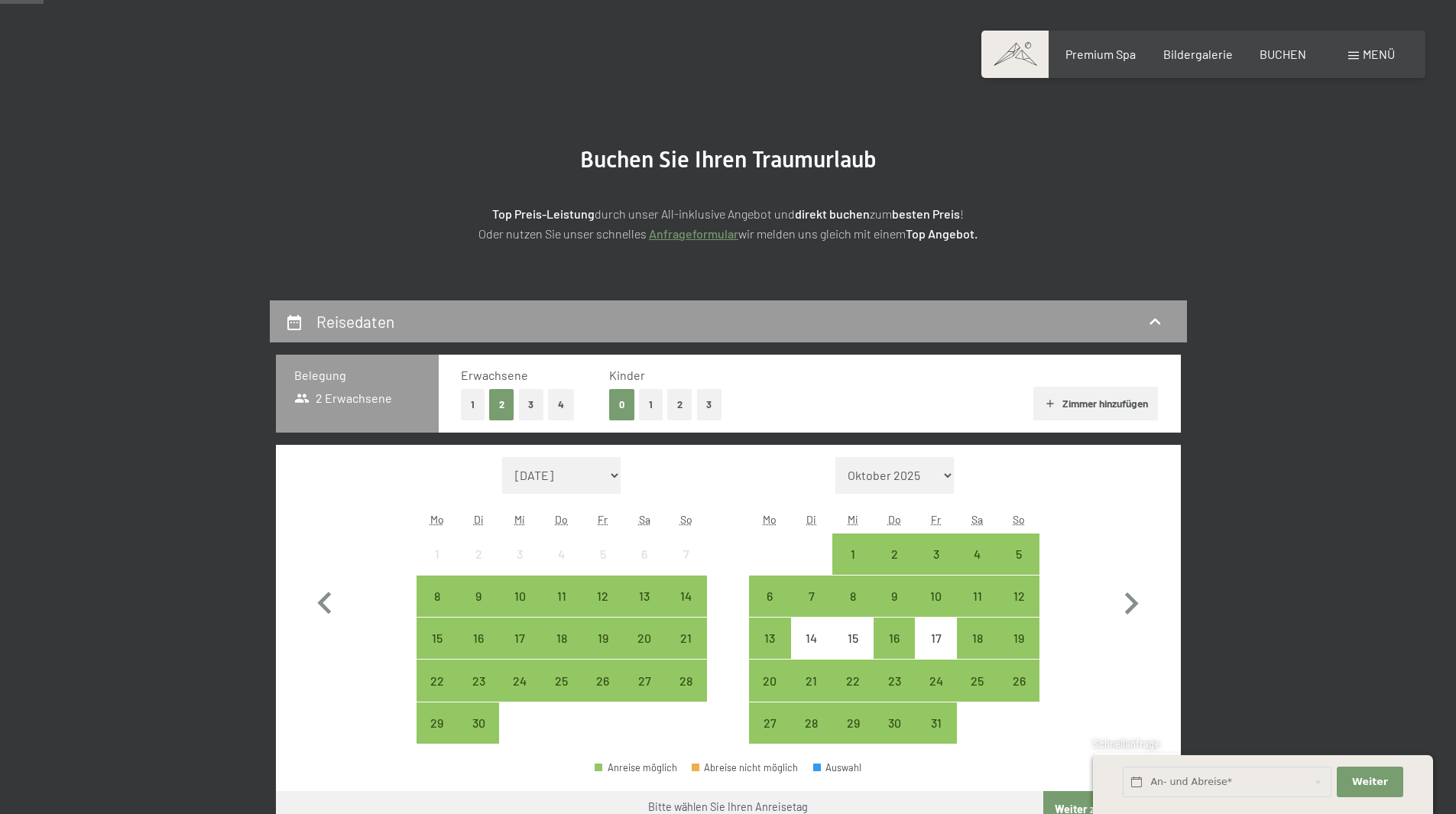
scroll to position [153, 0]
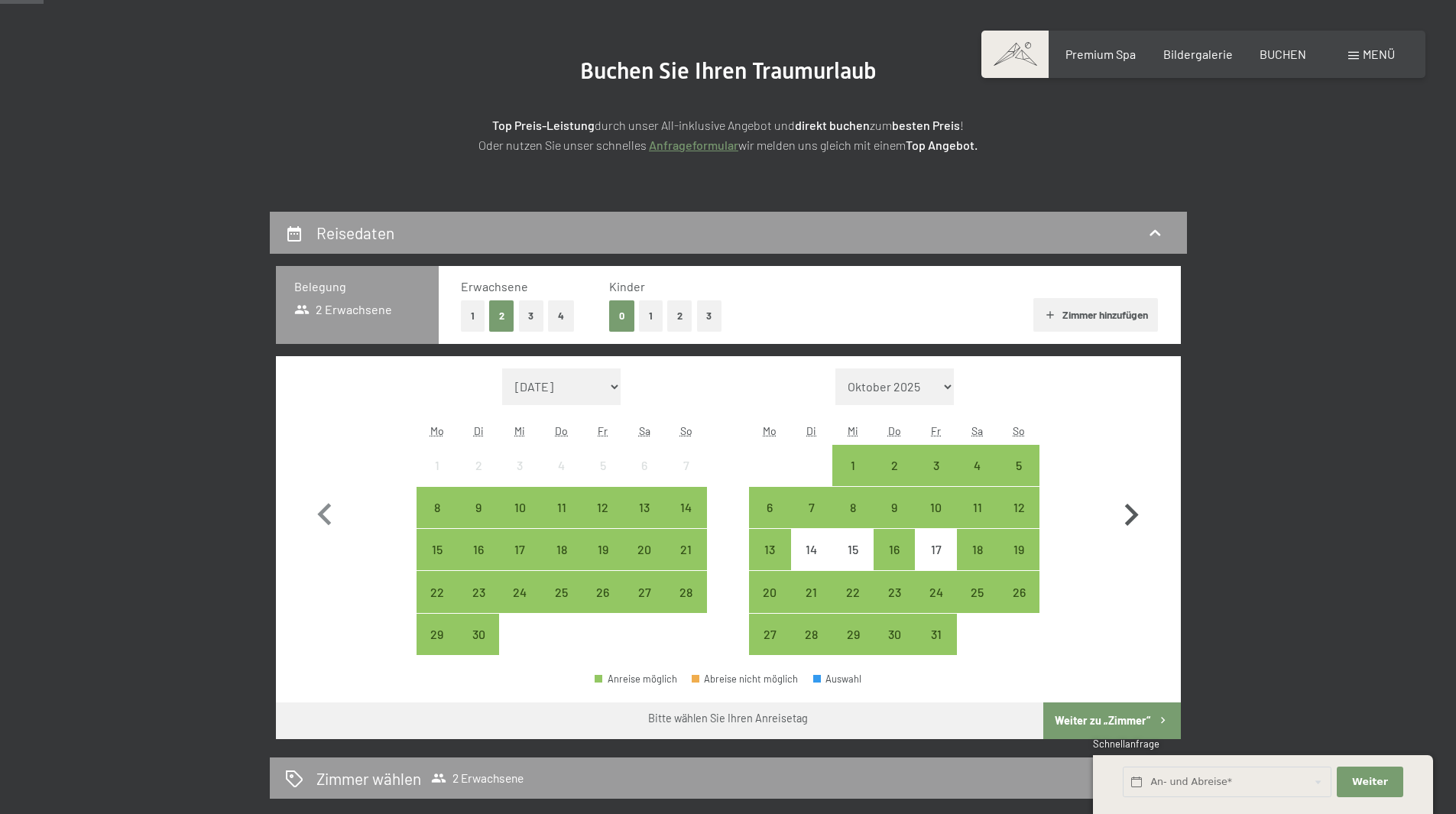
click at [1117, 506] on icon "button" at bounding box center [1130, 515] width 44 height 44
select select "2025-10-01"
select select "2025-11-01"
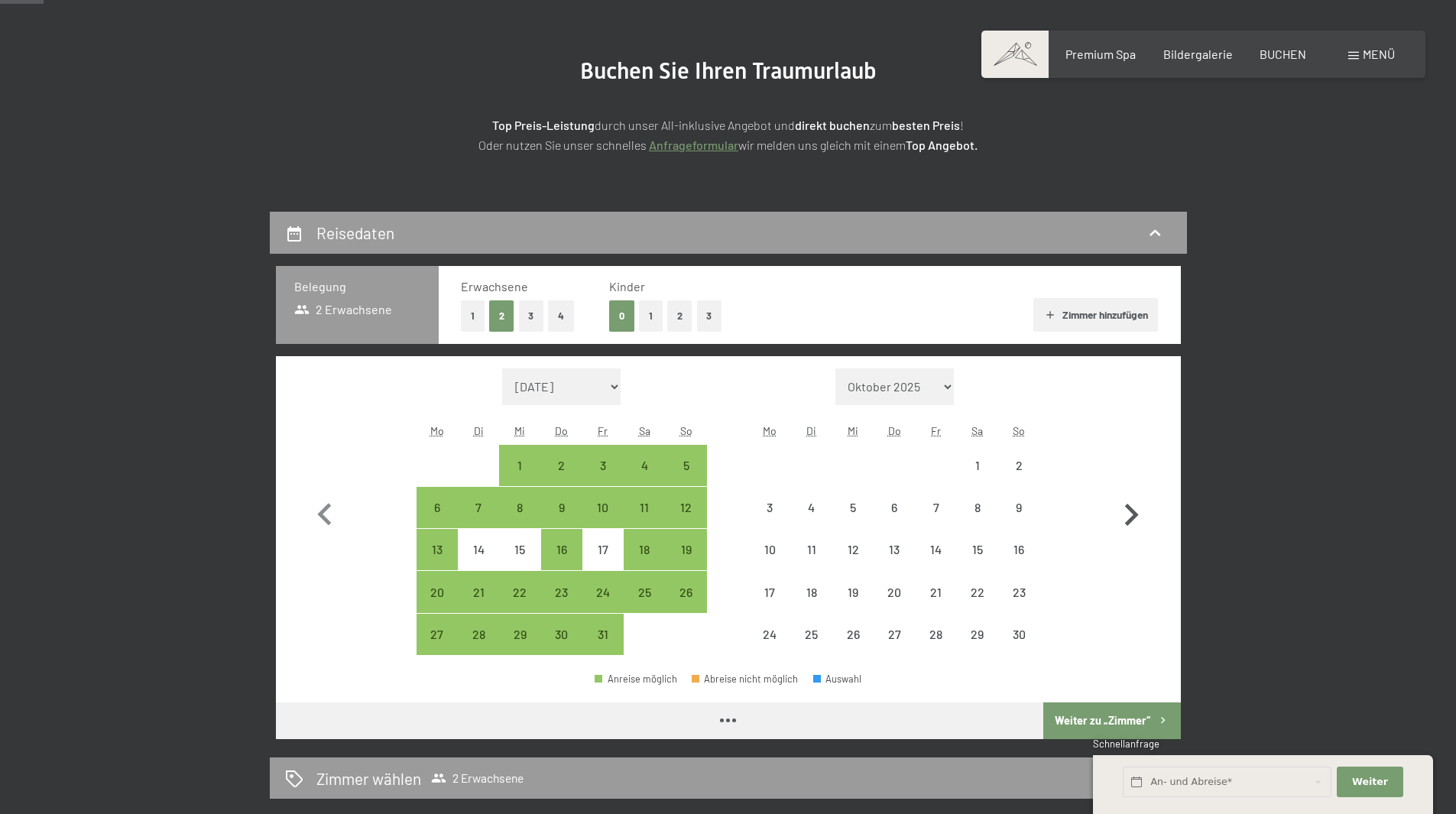
select select "2025-10-01"
select select "2025-11-01"
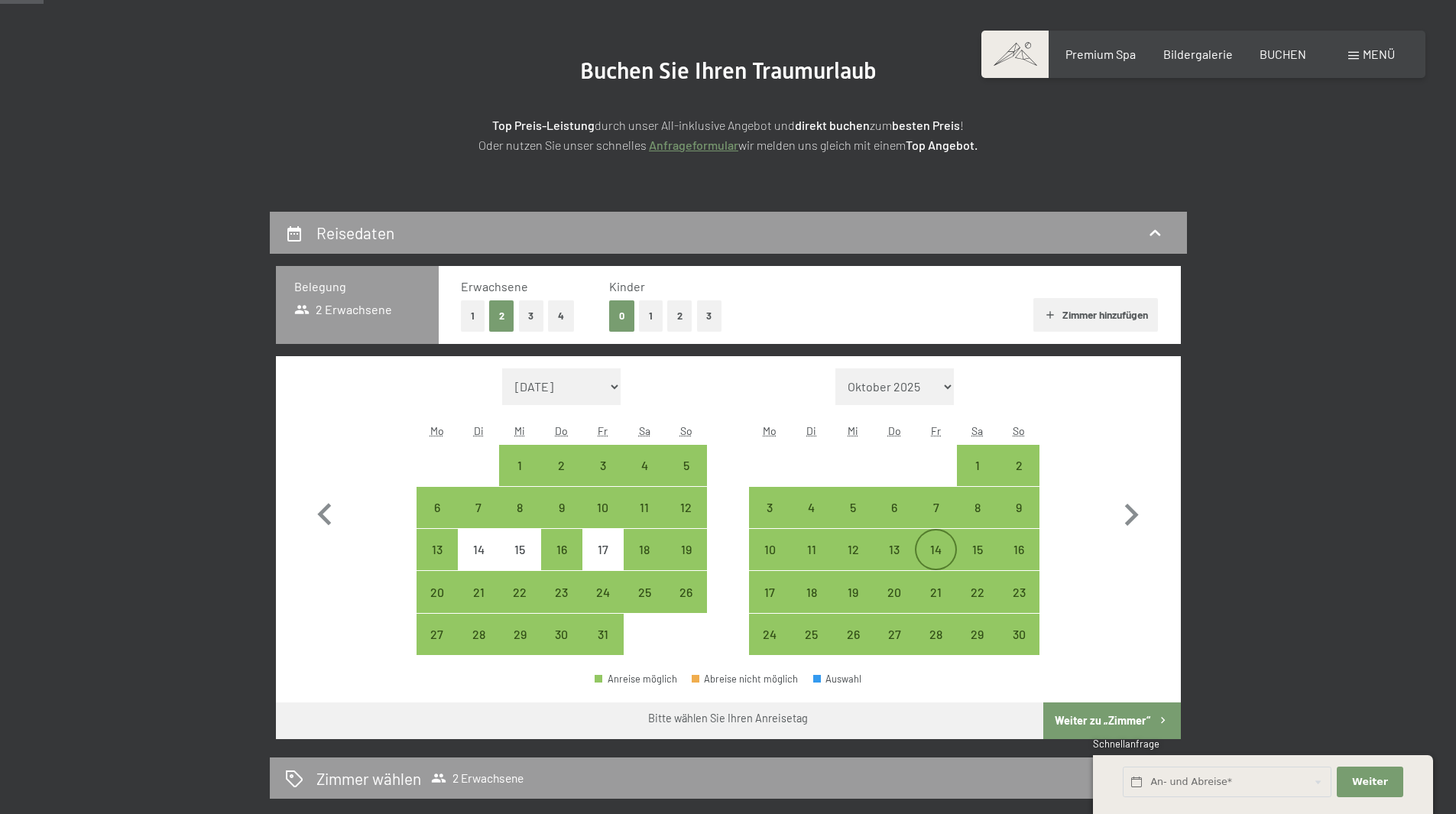
click at [934, 550] on div "14" at bounding box center [936, 563] width 38 height 38
select select "2025-10-01"
select select "2025-11-01"
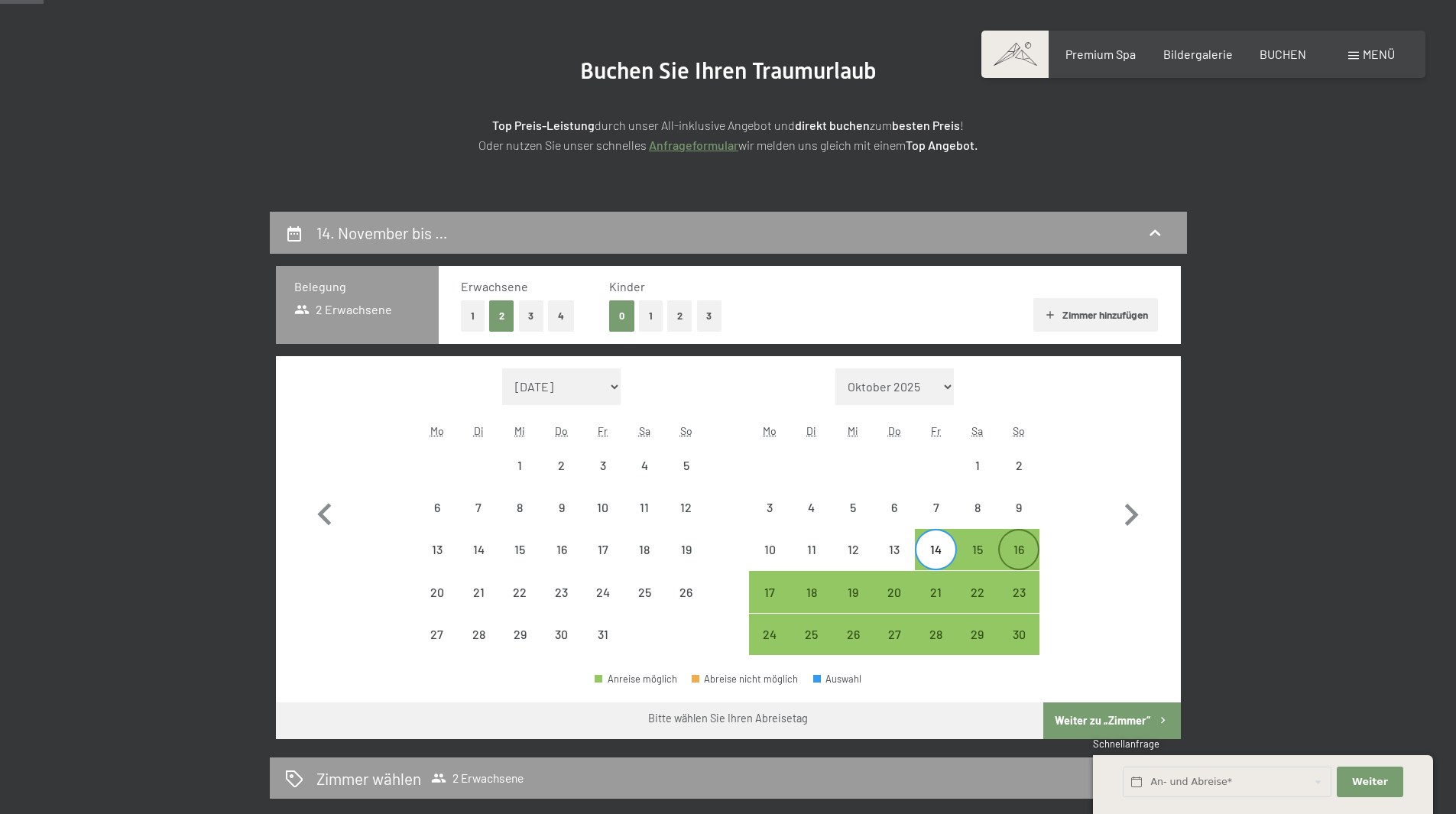
click at [1018, 549] on div "16" at bounding box center [1018, 563] width 38 height 38
select select "2025-10-01"
select select "2025-11-01"
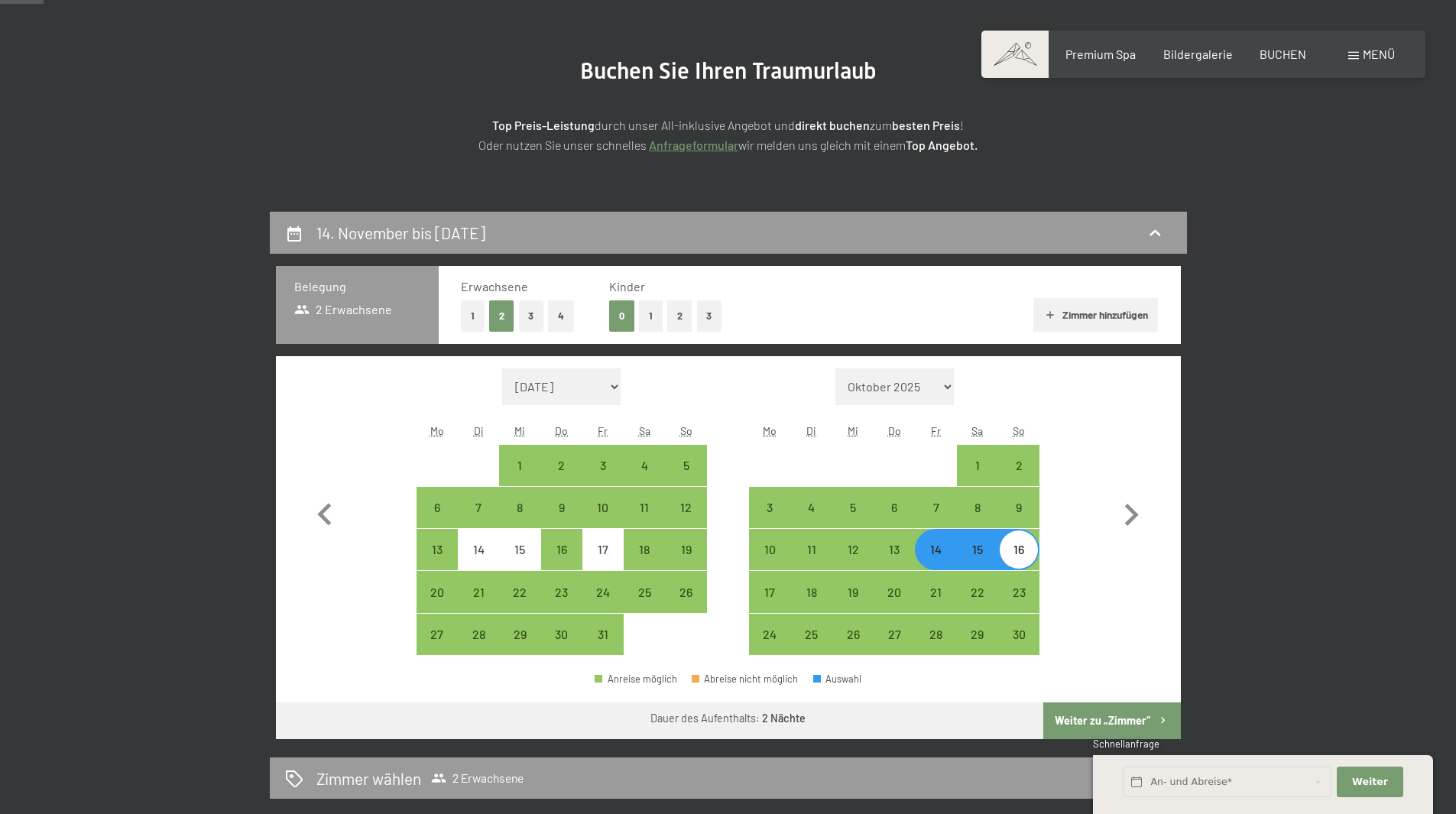
click at [1096, 715] on button "Weiter zu „Zimmer“" at bounding box center [1111, 721] width 137 height 36
select select "2025-10-01"
select select "2025-11-01"
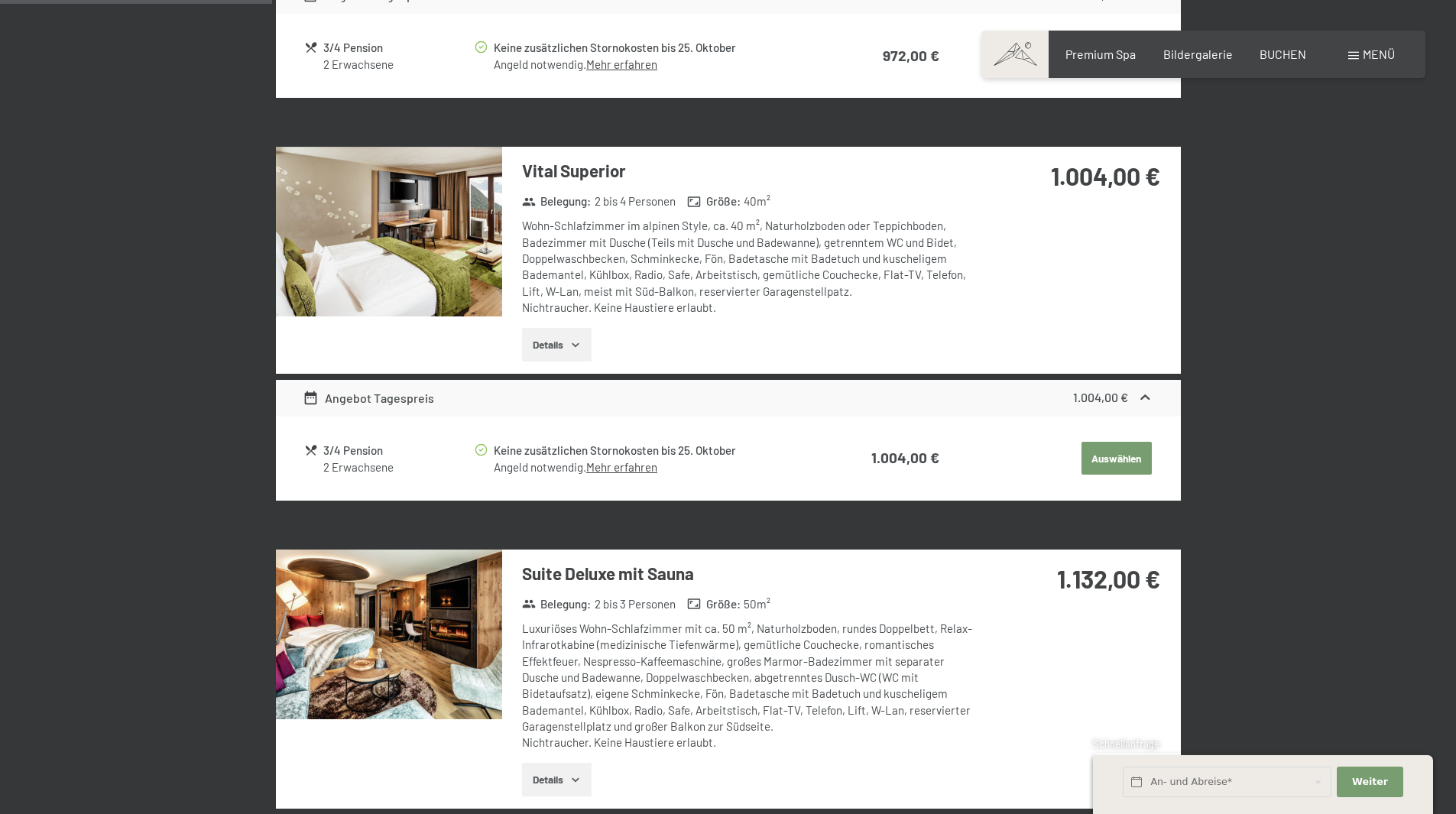
scroll to position [747, 0]
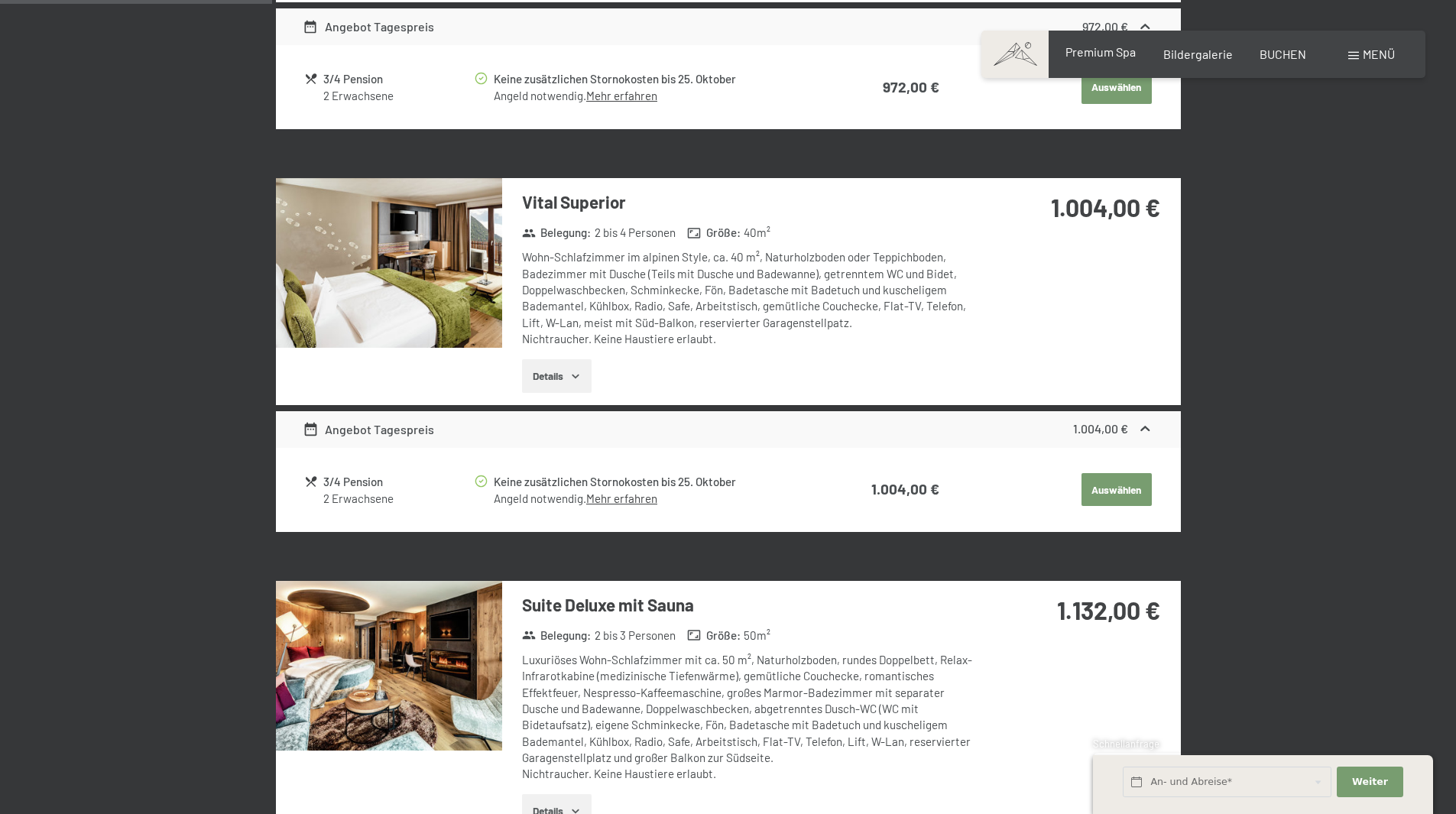
click at [1105, 56] on span "Premium Spa" at bounding box center [1100, 51] width 70 height 15
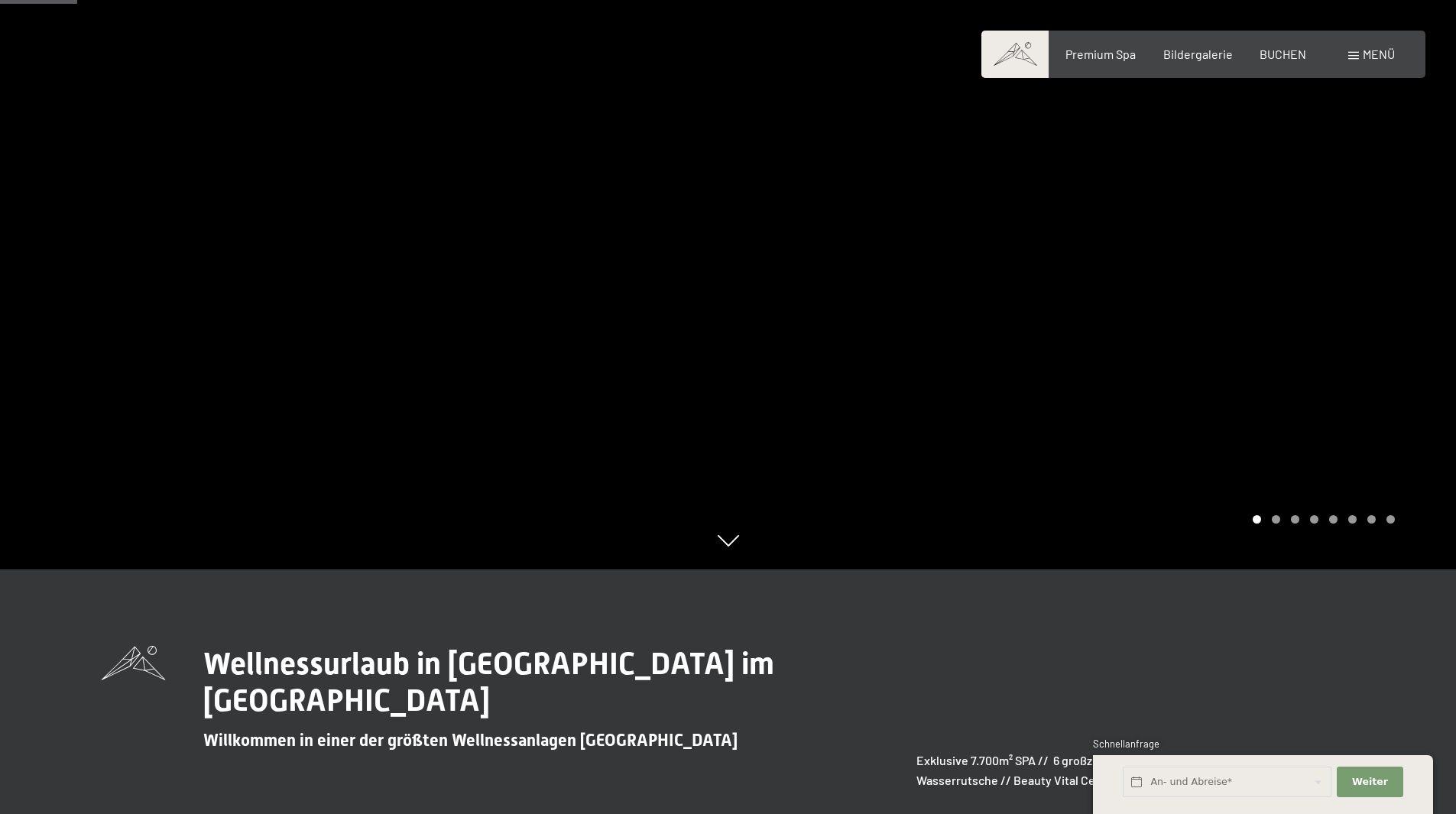
scroll to position [612, 0]
